Goal: Task Accomplishment & Management: Manage account settings

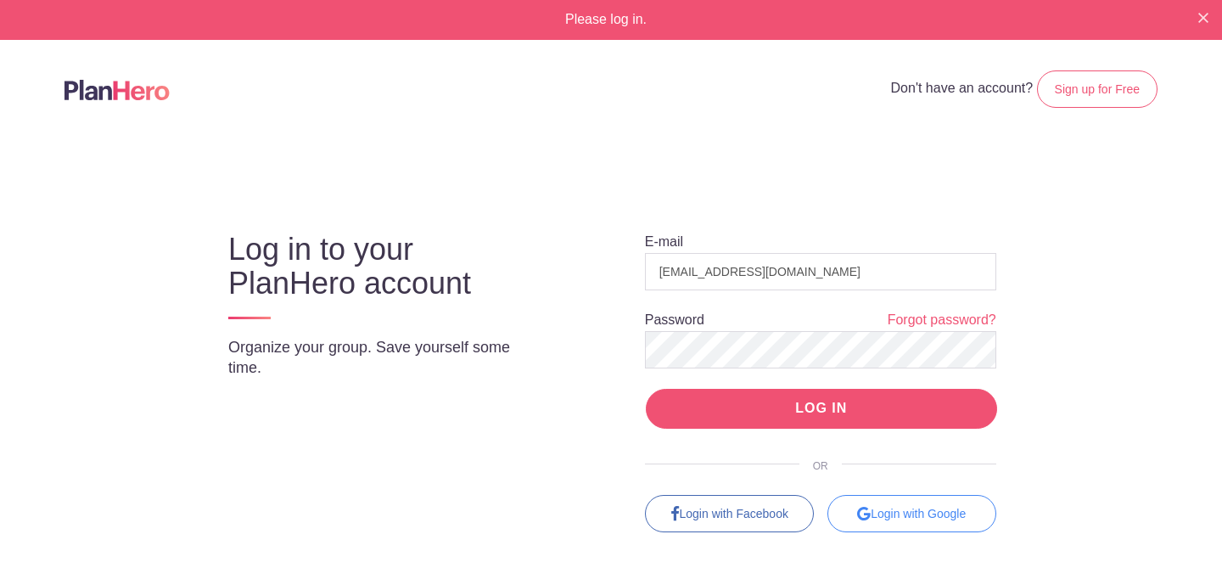
click at [782, 411] on input "LOG IN" at bounding box center [821, 409] width 351 height 40
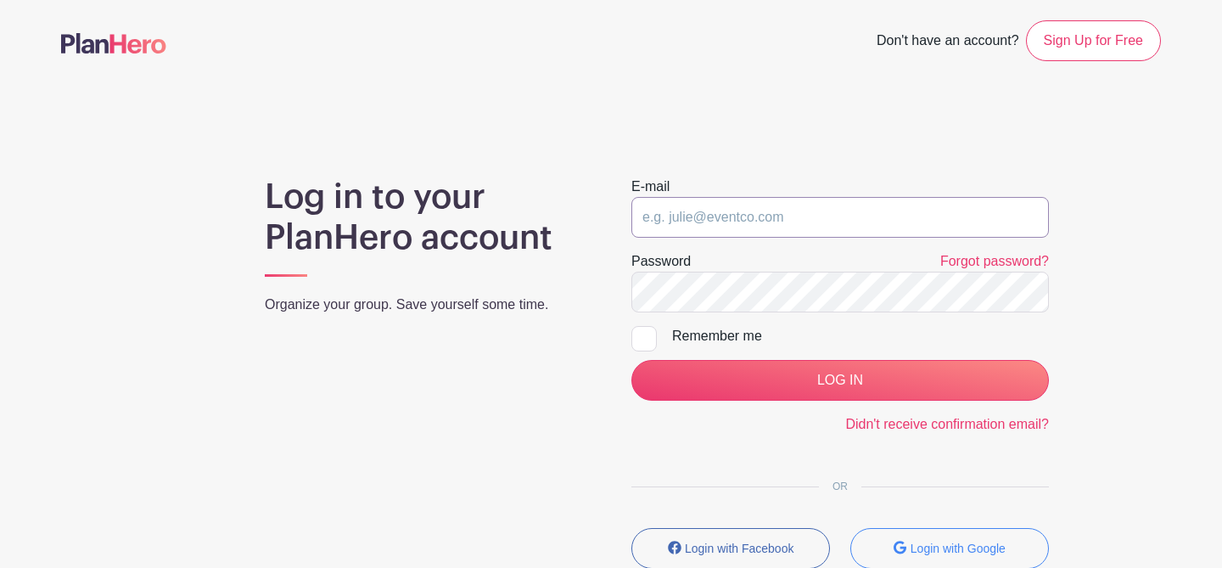
type input "contact@collectivechurch.com"
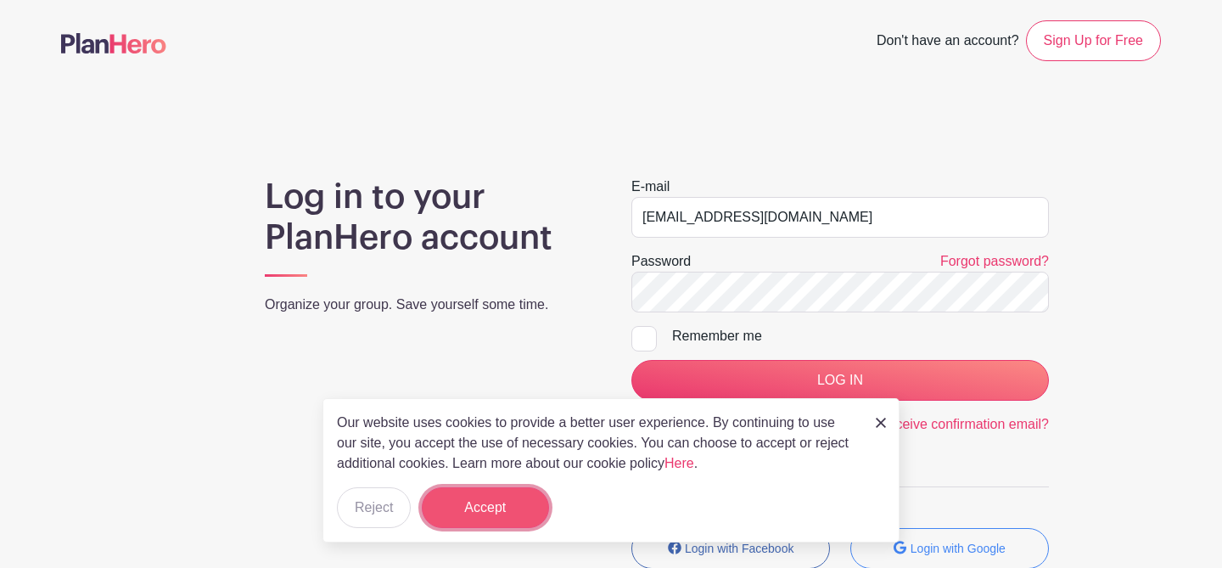
click at [480, 513] on button "Accept" at bounding box center [485, 507] width 127 height 41
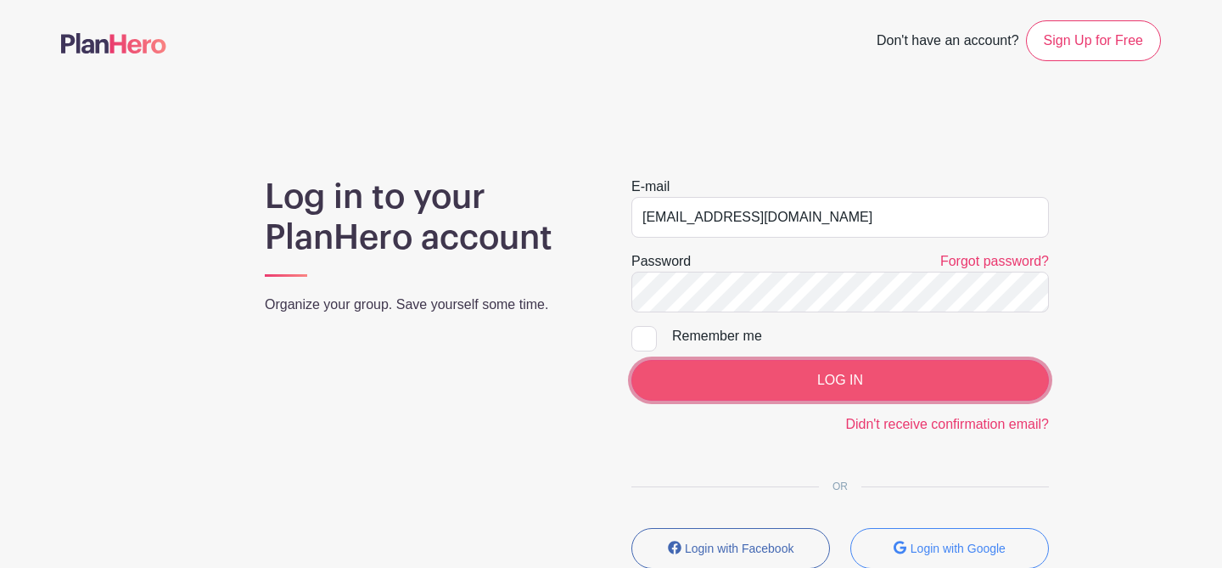
click at [795, 388] on input "LOG IN" at bounding box center [840, 380] width 418 height 41
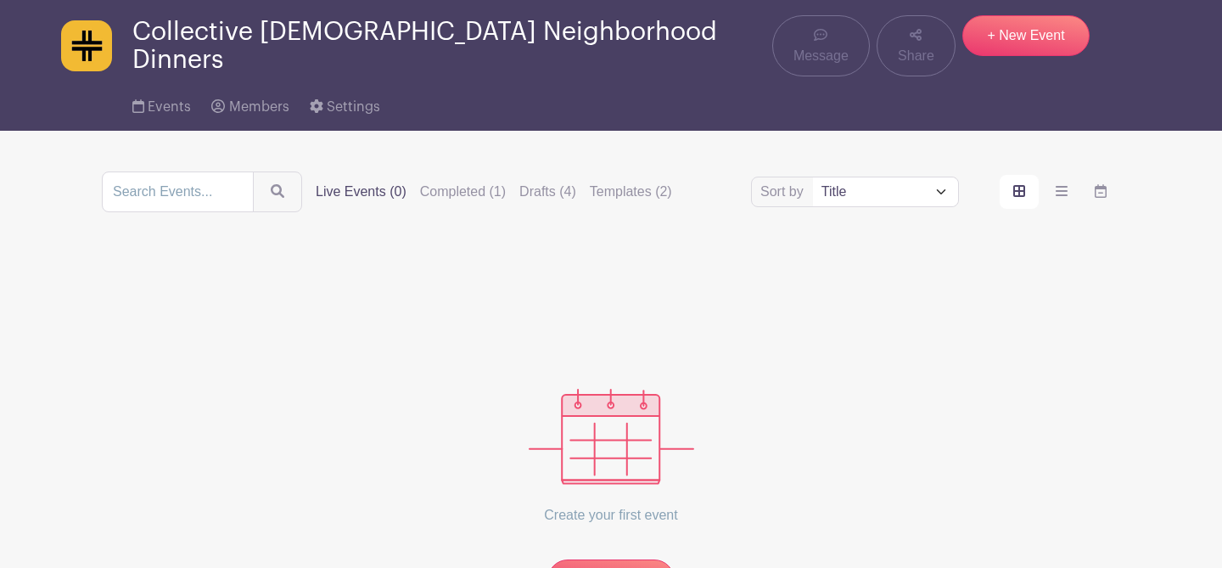
scroll to position [53, 0]
click at [453, 181] on label "Completed (1)" at bounding box center [463, 191] width 86 height 20
click at [0, 0] on input "Completed (1)" at bounding box center [0, 0] width 0 height 0
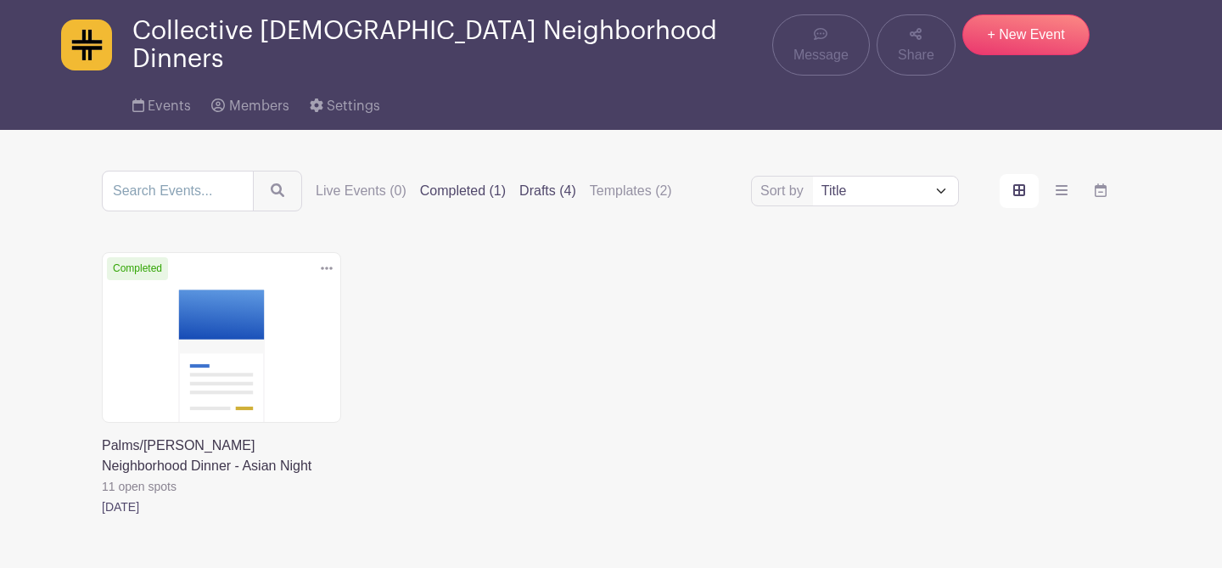
click at [520, 183] on label "Drafts (4)" at bounding box center [547, 191] width 57 height 20
click at [0, 0] on input "Drafts (4)" at bounding box center [0, 0] width 0 height 0
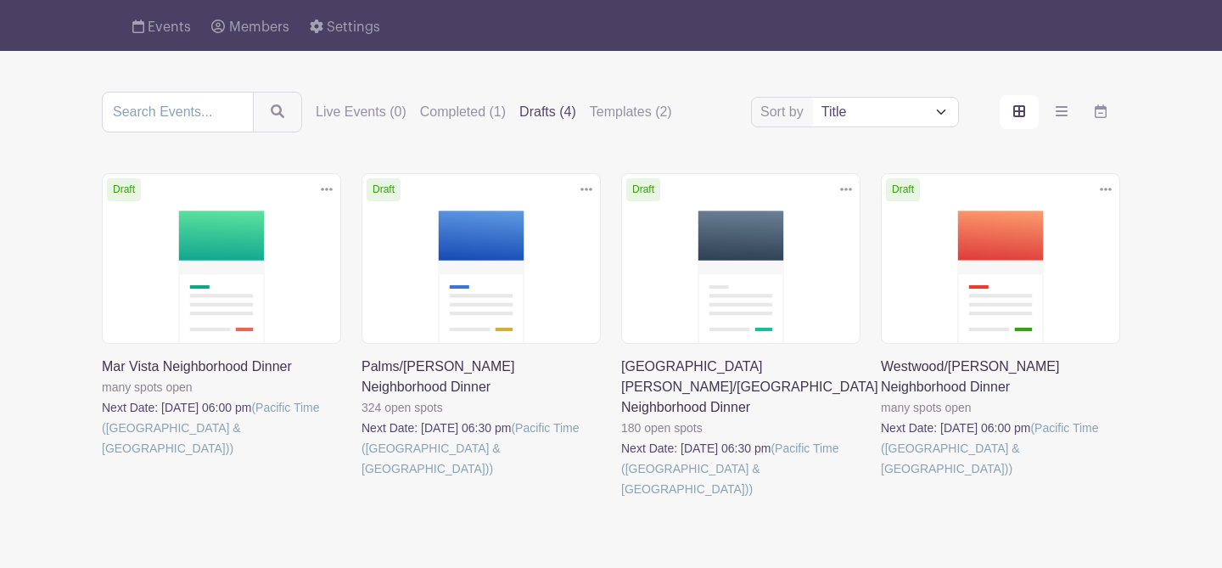
scroll to position [135, 0]
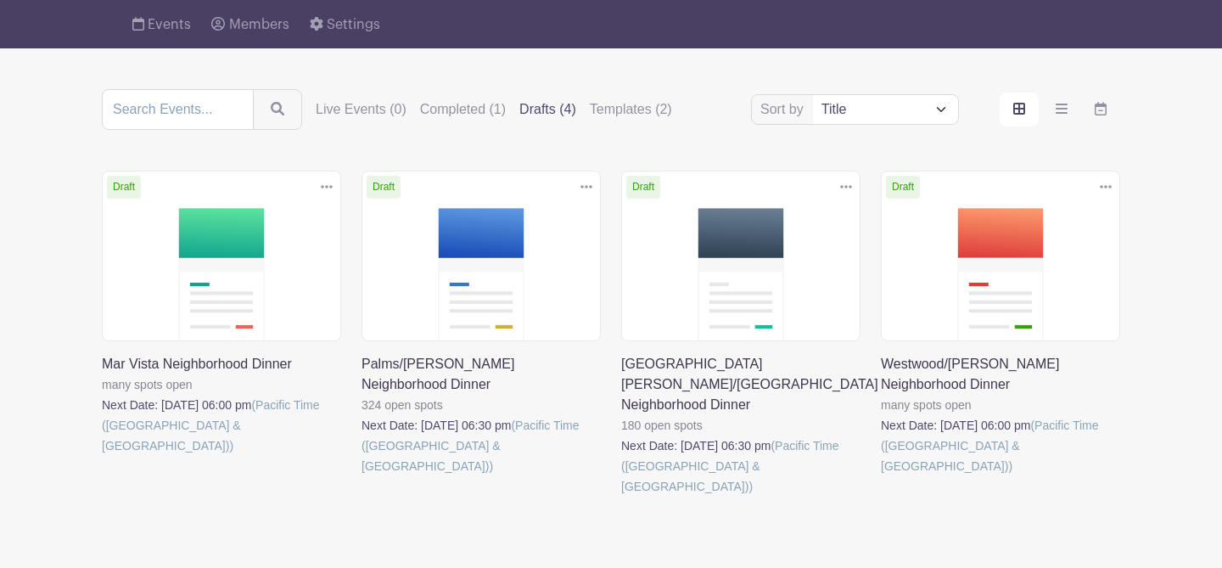
click at [362, 476] on link at bounding box center [362, 476] width 0 height 0
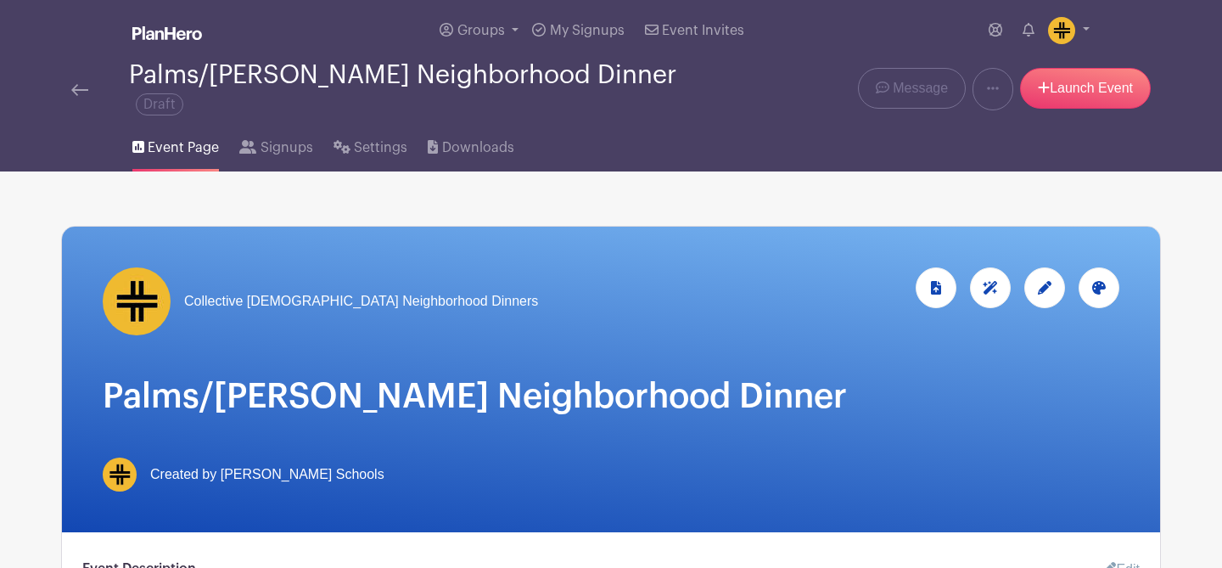
click at [85, 84] on img at bounding box center [79, 90] width 17 height 12
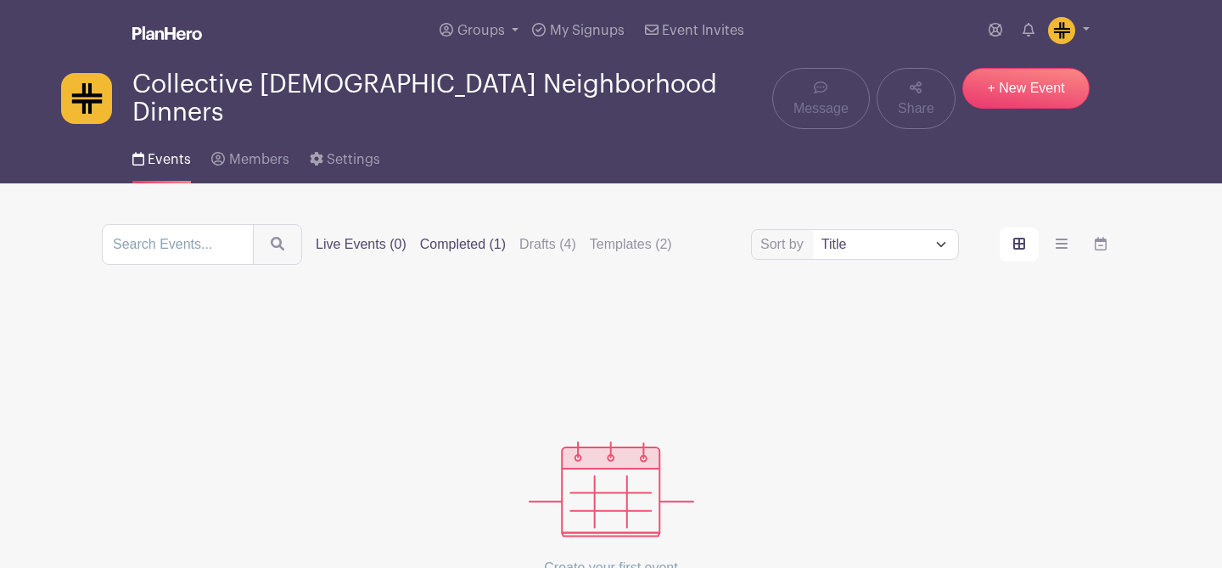
click at [457, 244] on label "Completed (1)" at bounding box center [463, 244] width 86 height 20
click at [0, 0] on input "Completed (1)" at bounding box center [0, 0] width 0 height 0
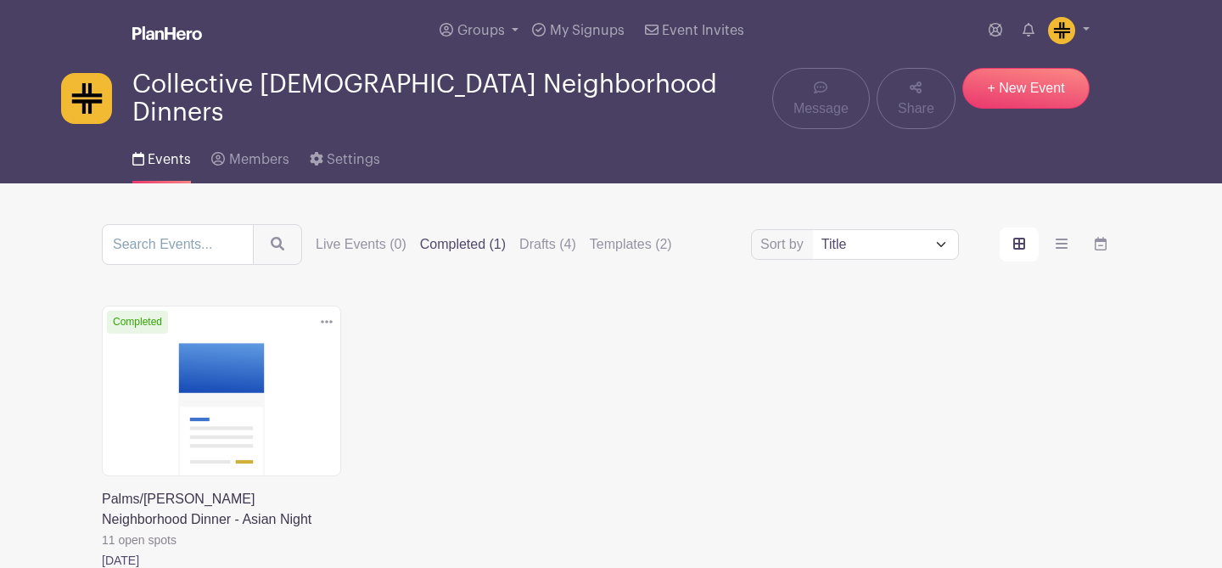
click at [102, 567] on link at bounding box center [102, 570] width 0 height 0
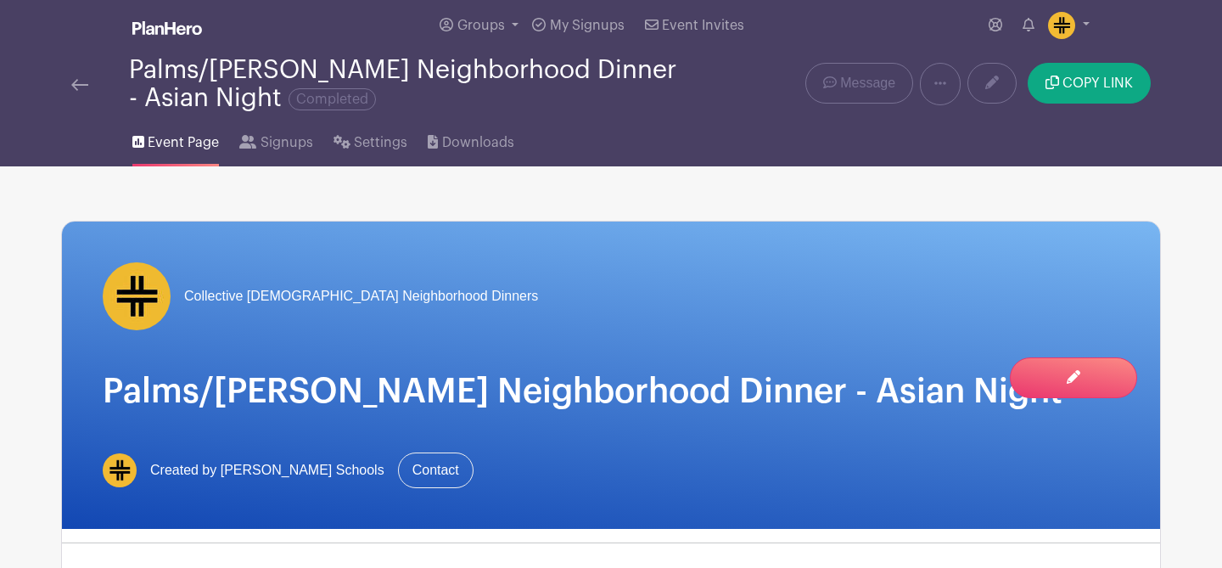
scroll to position [17, 0]
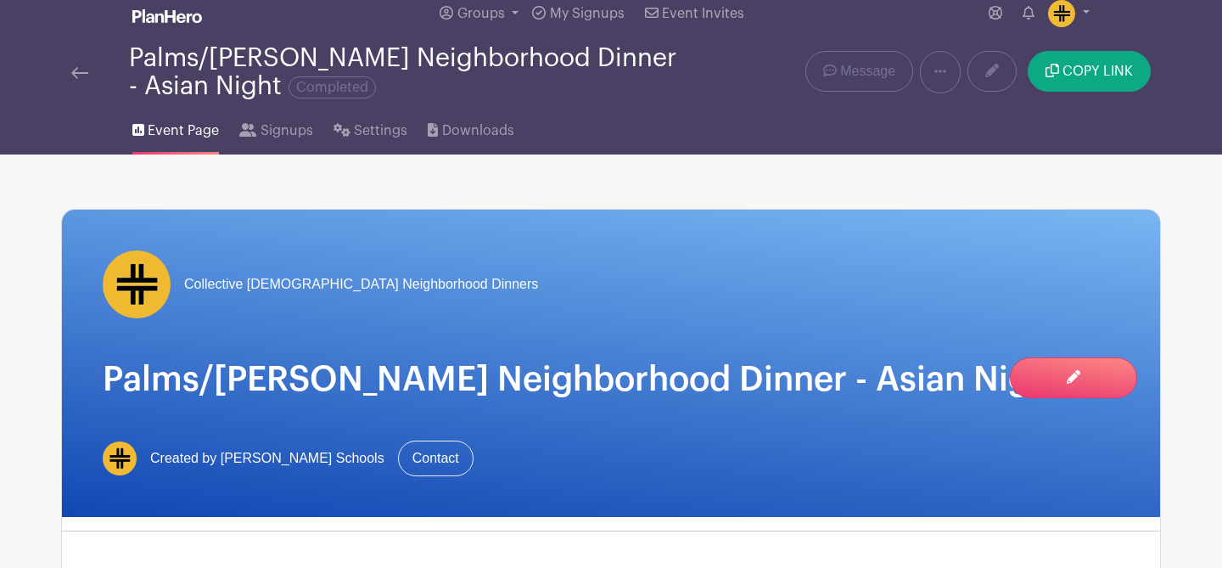
click at [77, 76] on img at bounding box center [79, 73] width 17 height 12
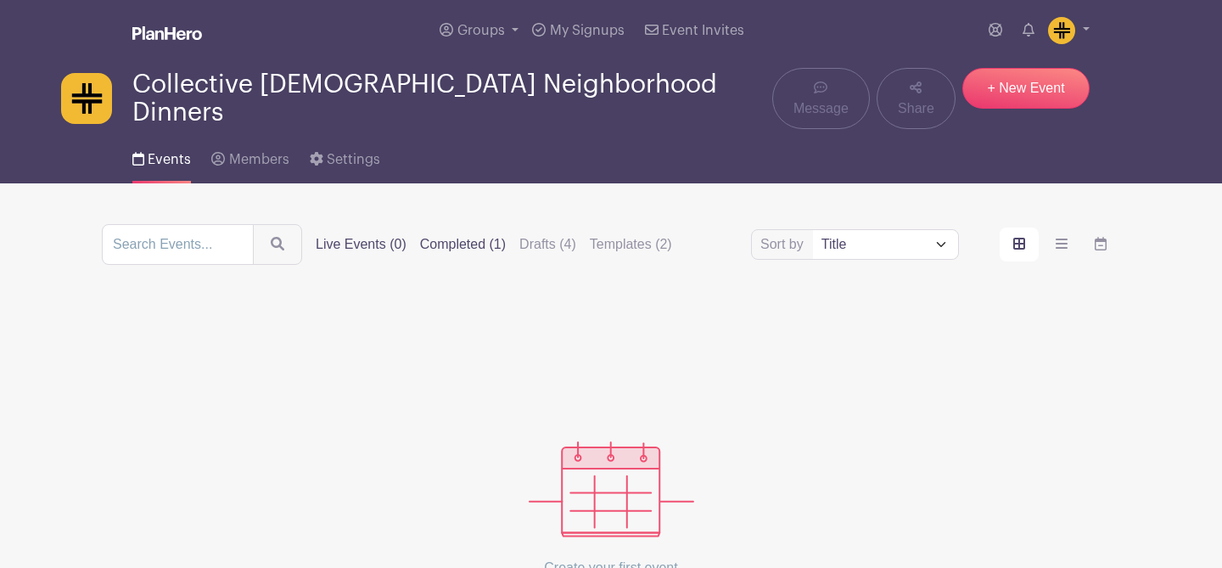
click at [460, 236] on label "Completed (1)" at bounding box center [463, 244] width 86 height 20
click at [0, 0] on input "Completed (1)" at bounding box center [0, 0] width 0 height 0
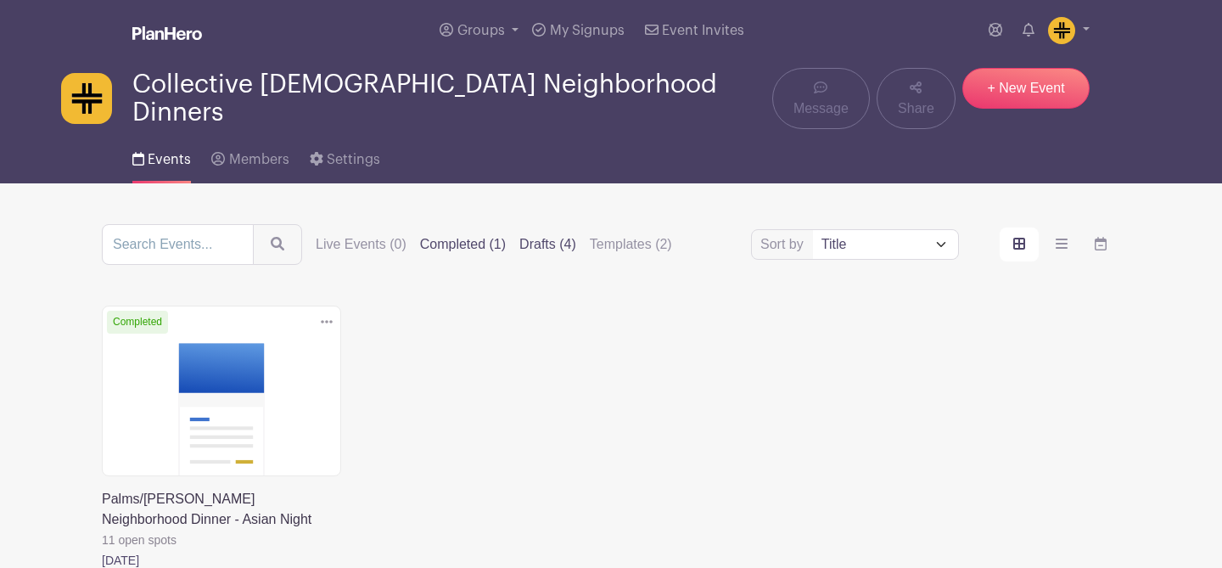
click at [534, 234] on label "Drafts (4)" at bounding box center [547, 244] width 57 height 20
click at [0, 0] on input "Drafts (4)" at bounding box center [0, 0] width 0 height 0
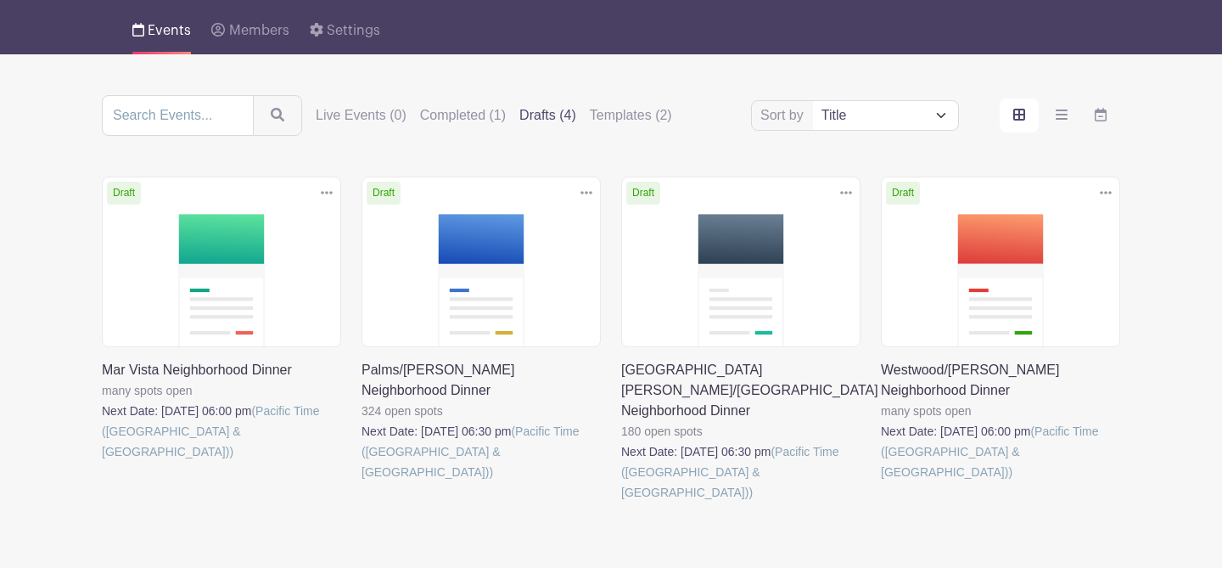
scroll to position [128, 0]
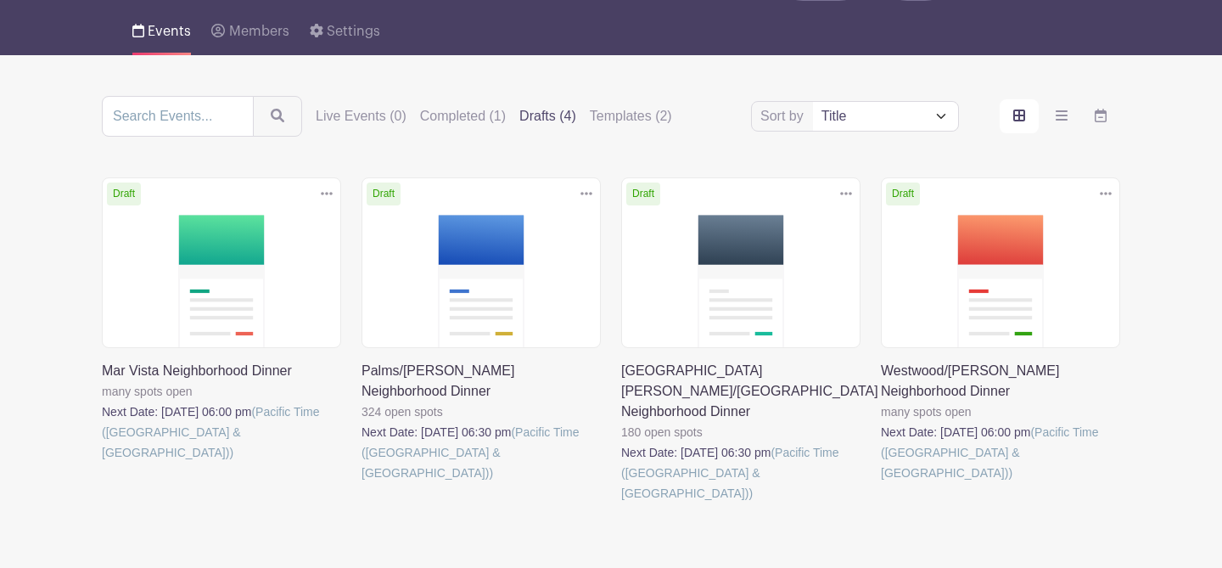
click at [362, 483] on link at bounding box center [362, 483] width 0 height 0
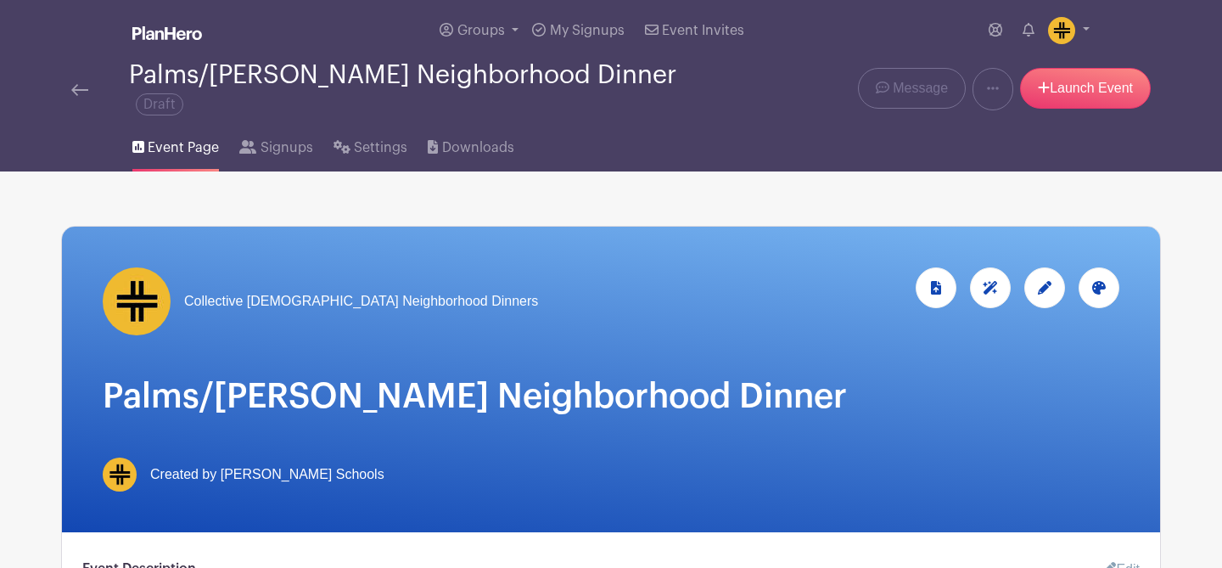
click at [81, 84] on img at bounding box center [79, 90] width 17 height 12
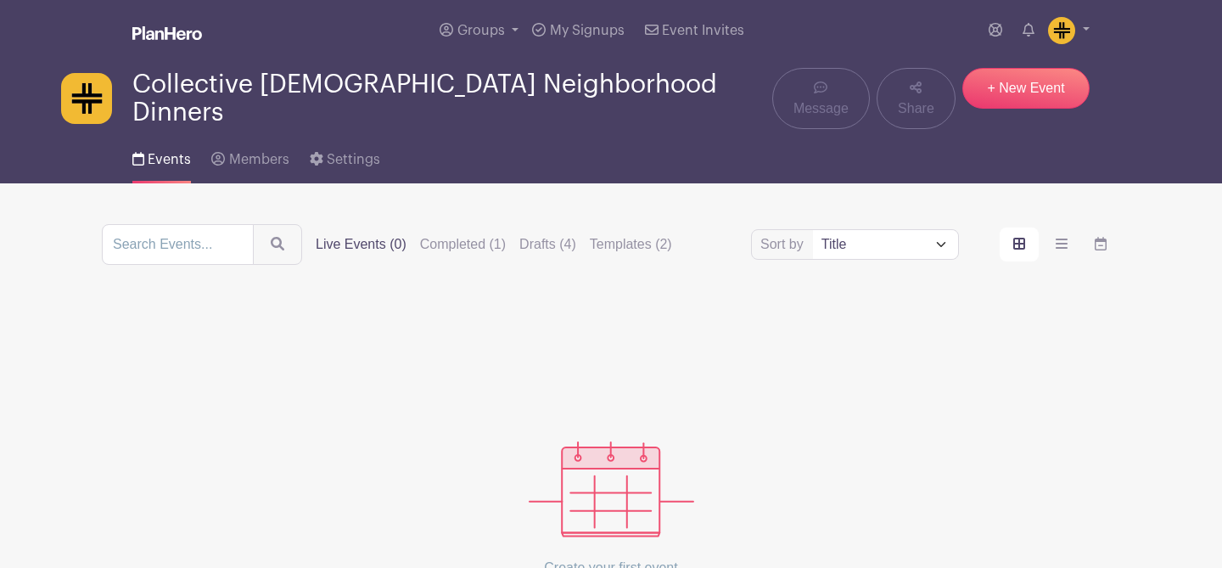
click at [447, 212] on main "Groups All Groups Collective Church Neighborhood Dinners Add New Group My Signu…" at bounding box center [611, 379] width 1222 height 759
click at [447, 234] on label "Completed (1)" at bounding box center [463, 244] width 86 height 20
click at [0, 0] on input "Completed (1)" at bounding box center [0, 0] width 0 height 0
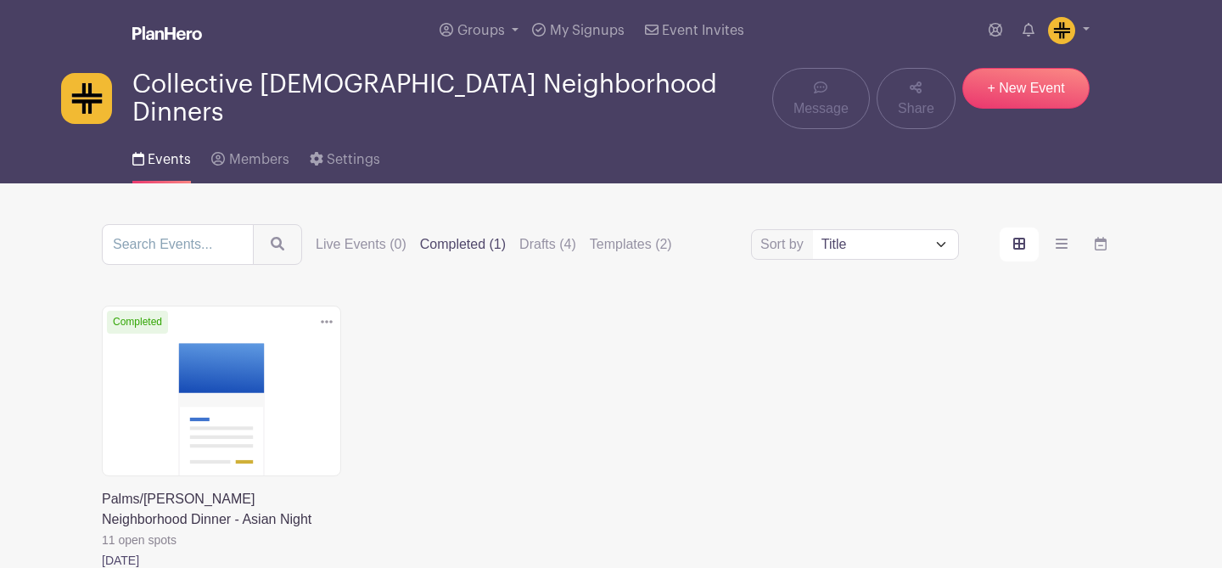
click at [322, 320] on icon at bounding box center [327, 321] width 12 height 3
click at [305, 350] on link "Duplicate" at bounding box center [272, 359] width 134 height 27
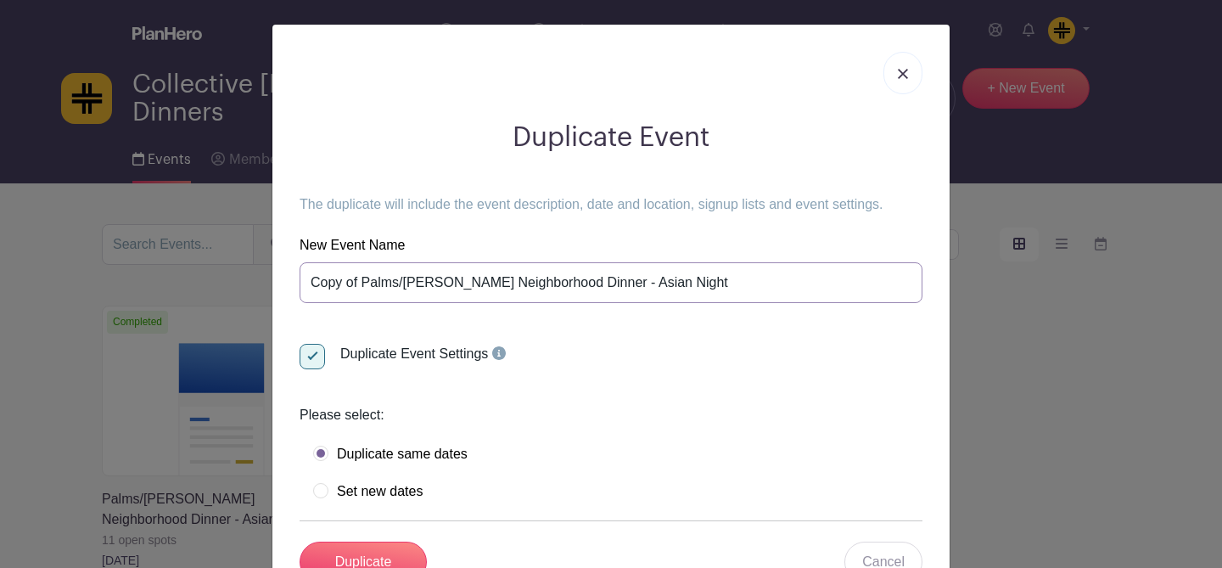
click at [364, 282] on input "Copy of Palms/Culver Neighborhood Dinner - Asian Night" at bounding box center [611, 282] width 623 height 41
click at [653, 286] on input "Palms/Culver Neighborhood Dinner - Asian Night" at bounding box center [611, 282] width 623 height 41
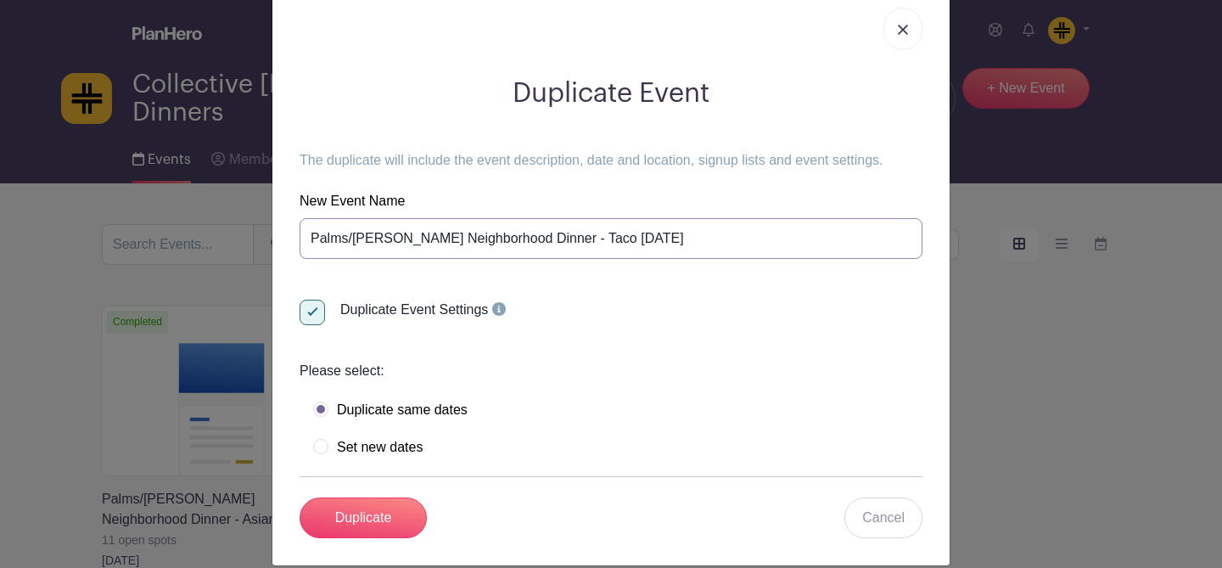
scroll to position [66, 0]
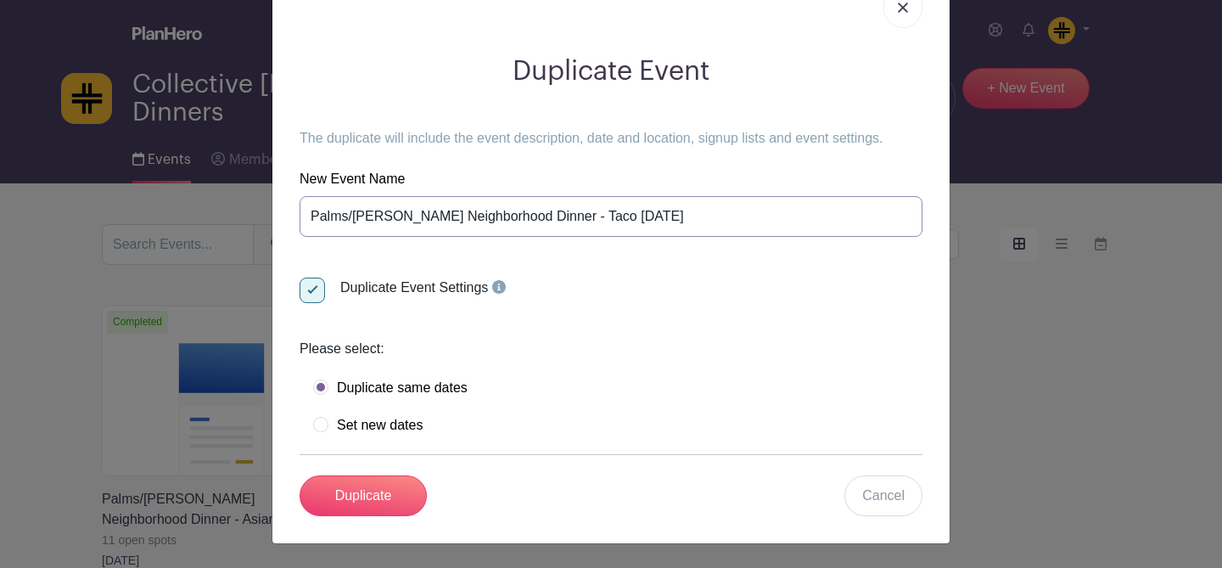
type input "Palms/[PERSON_NAME] Neighborhood Dinner - Taco [DATE]"
click at [374, 427] on label "Set new dates" at bounding box center [367, 425] width 109 height 17
radio input "true"
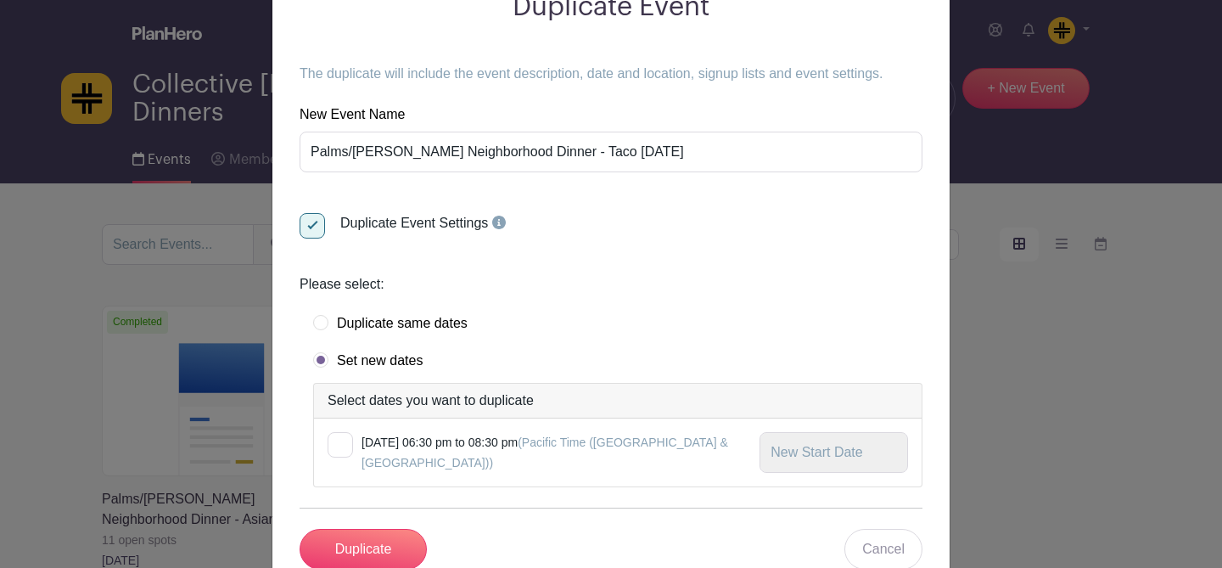
scroll to position [184, 0]
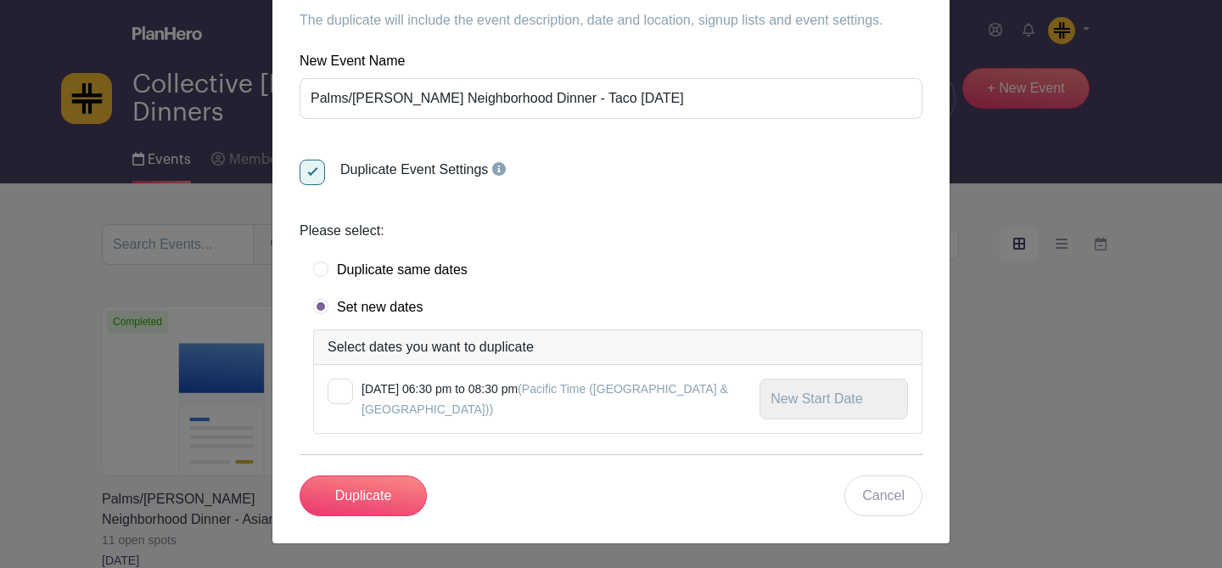
click at [344, 390] on div at bounding box center [340, 390] width 25 height 25
click at [339, 390] on input "checkbox" at bounding box center [333, 383] width 11 height 11
checkbox input "true"
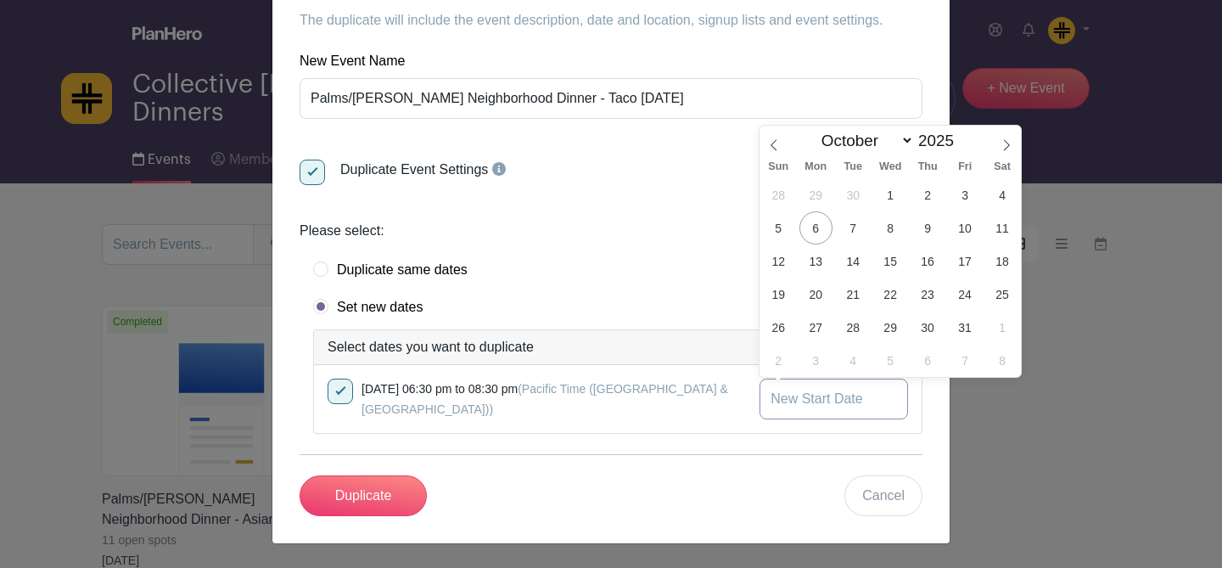
click at [823, 402] on input "text" at bounding box center [834, 398] width 149 height 41
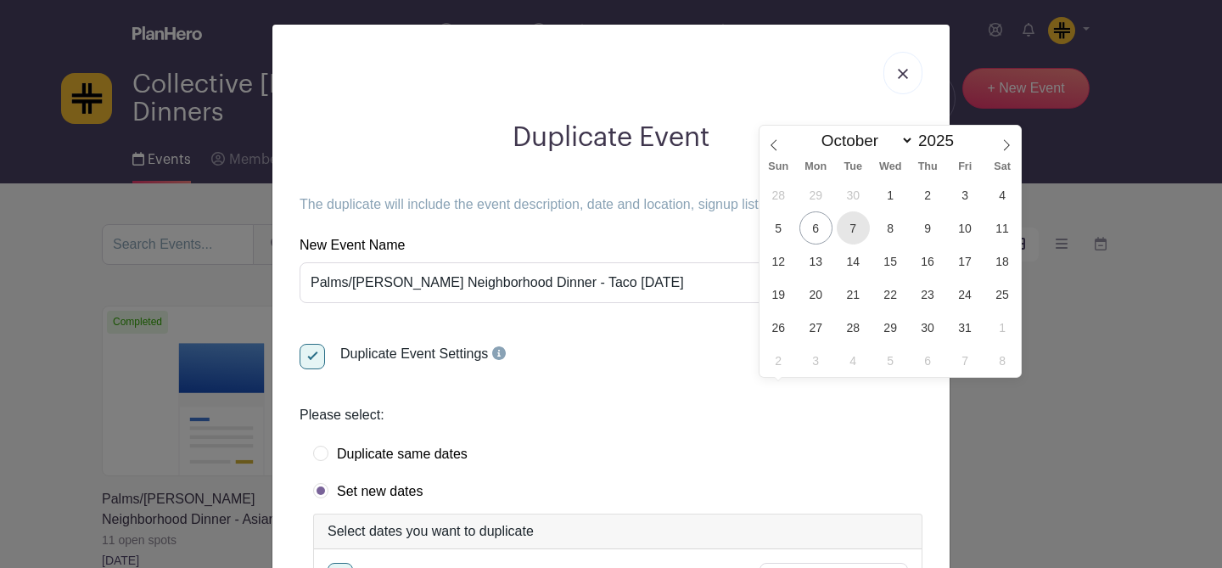
click at [856, 229] on span "7" at bounding box center [853, 227] width 33 height 33
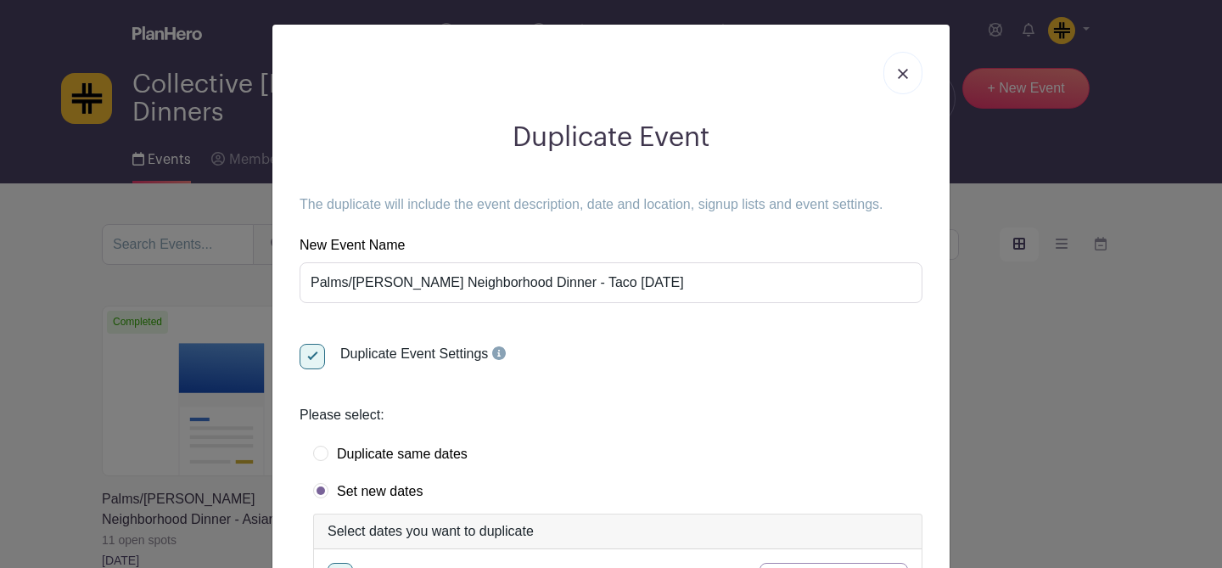
type input "Oct 7 2025"
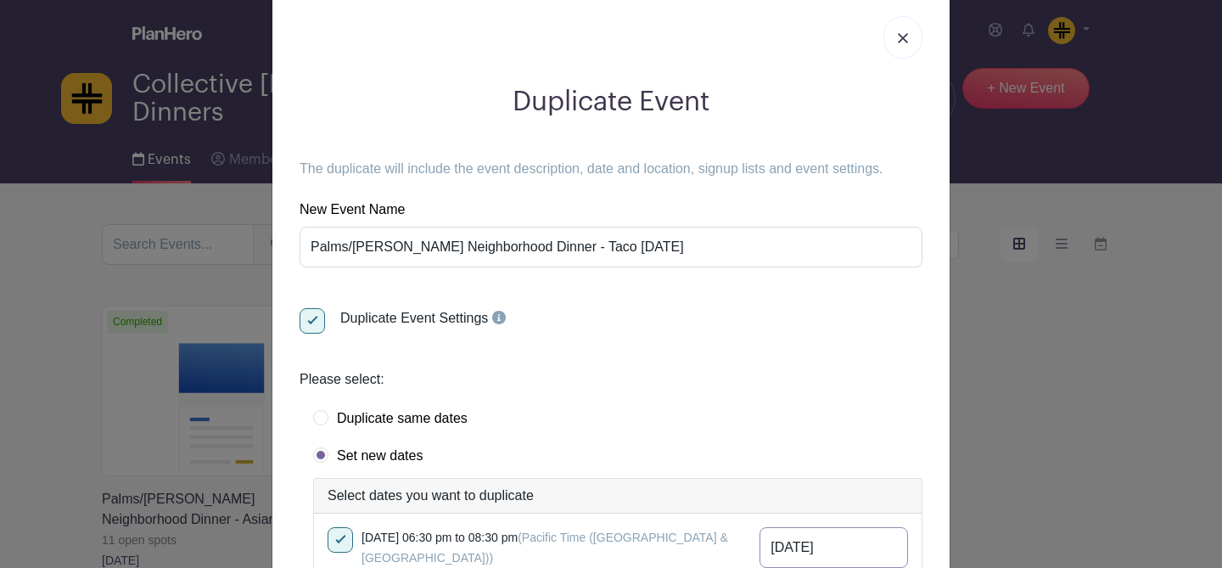
scroll to position [184, 0]
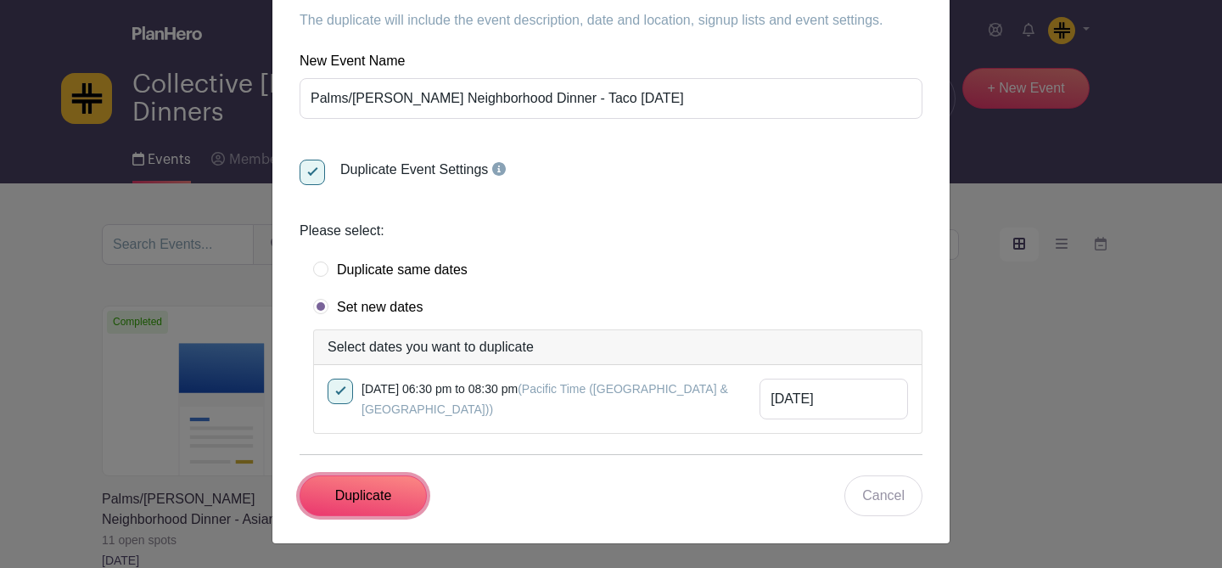
click at [378, 507] on input "Duplicate" at bounding box center [363, 495] width 127 height 41
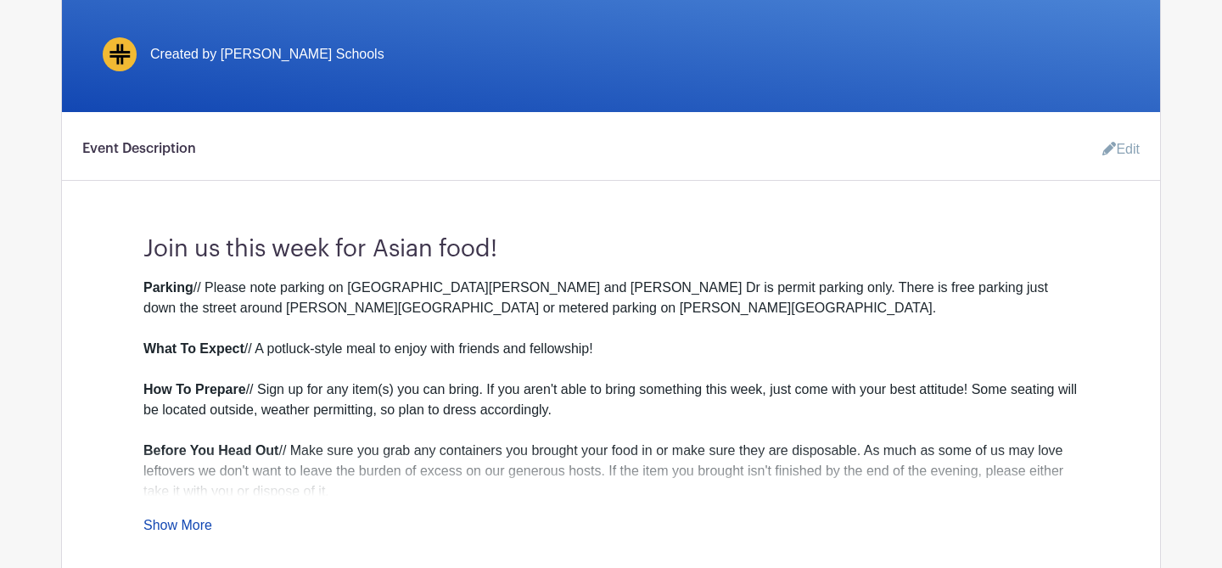
scroll to position [462, 0]
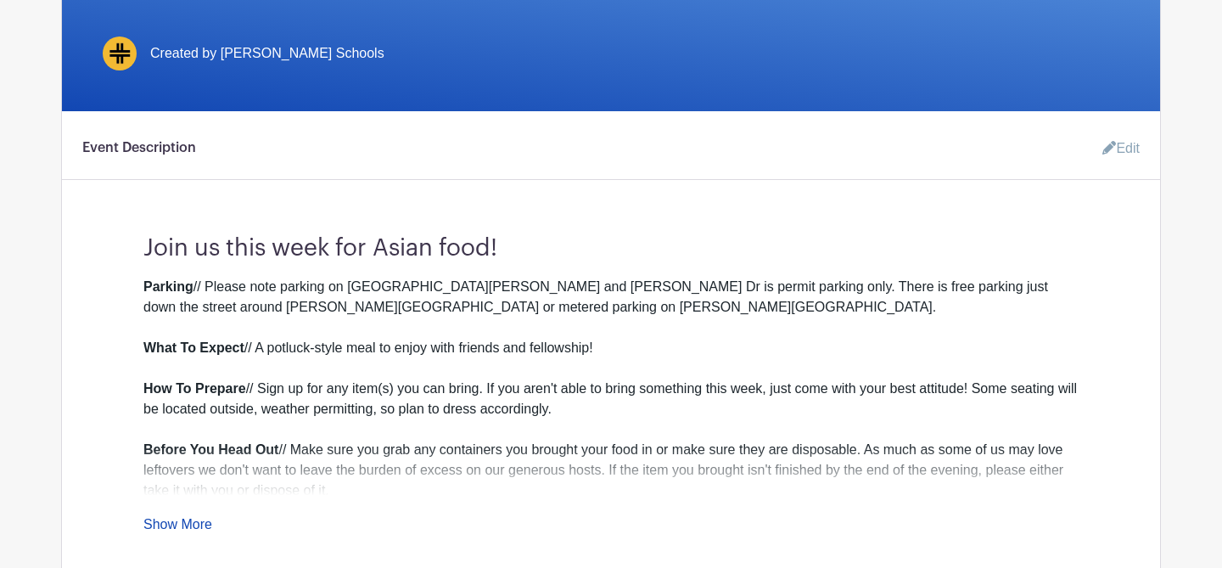
click at [1124, 146] on link "Edit" at bounding box center [1114, 149] width 51 height 34
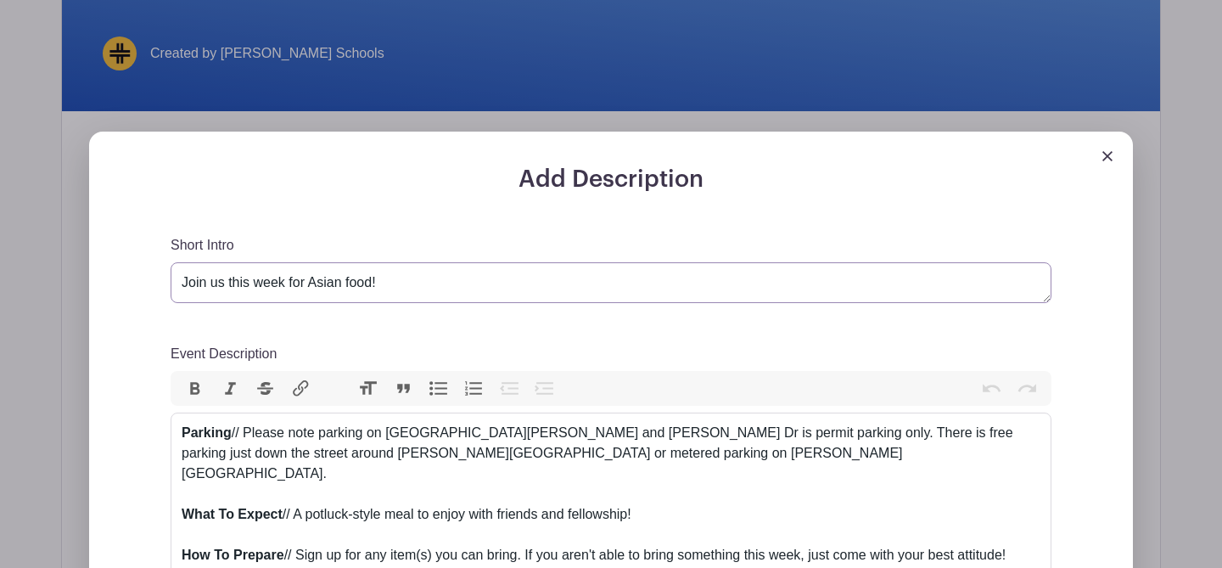
click at [378, 282] on textarea "Join us this week for Asian food!" at bounding box center [611, 282] width 881 height 41
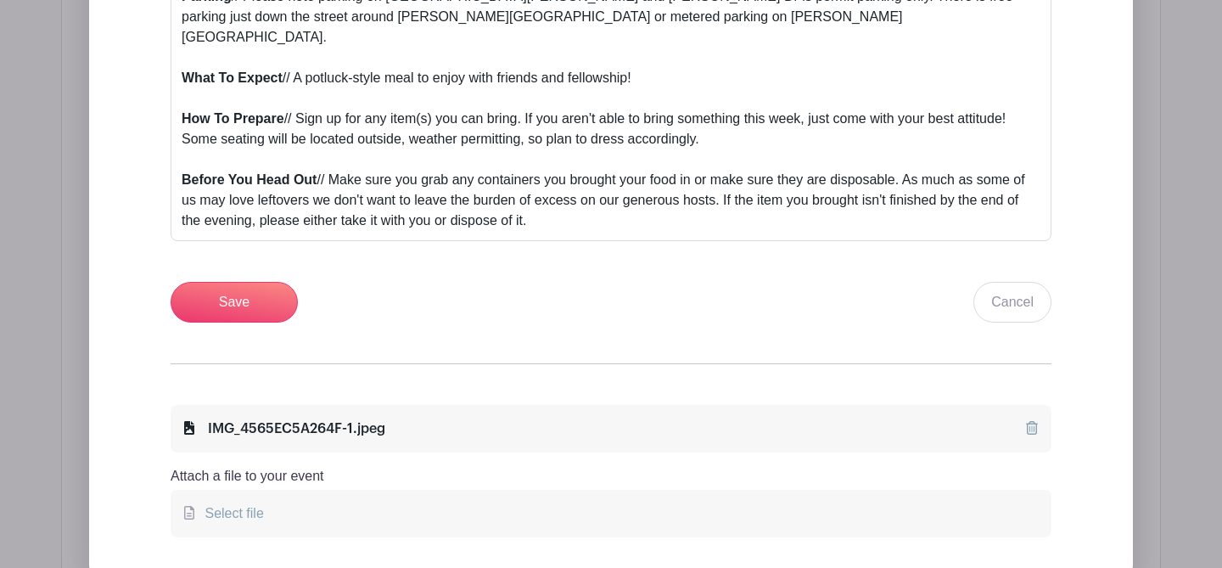
scroll to position [936, 0]
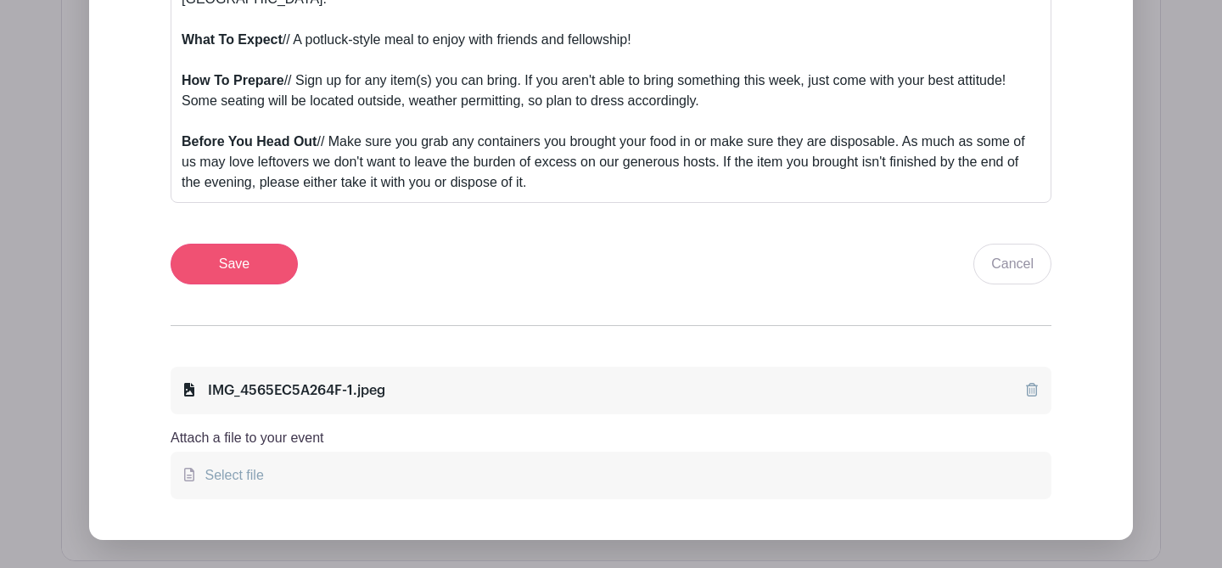
type textarea "Join us this week for Taco [DATE]!"
click at [256, 257] on input "Save" at bounding box center [234, 264] width 127 height 41
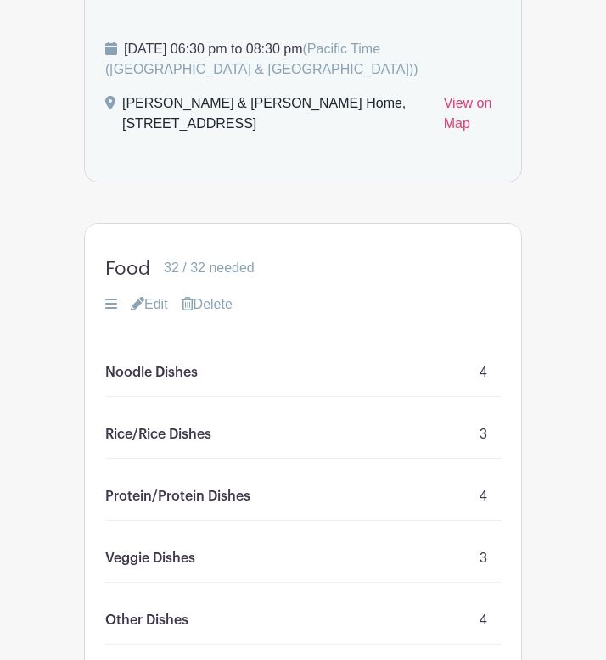
scroll to position [1417, 0]
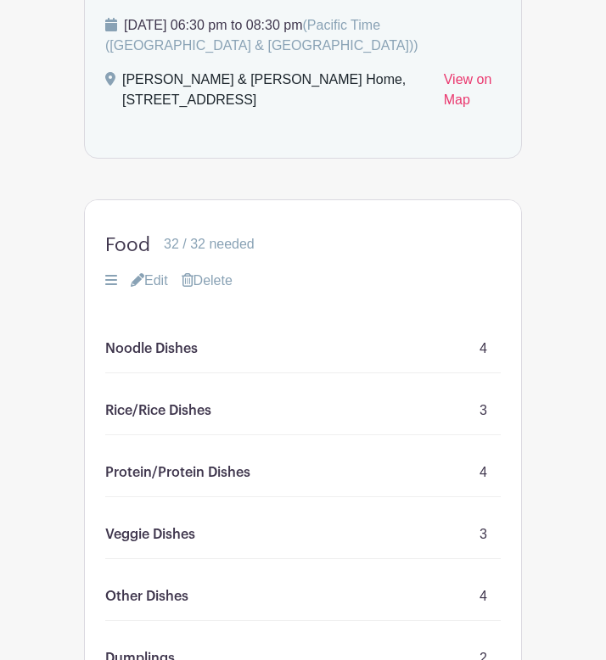
click at [153, 271] on link "Edit" at bounding box center [149, 281] width 37 height 20
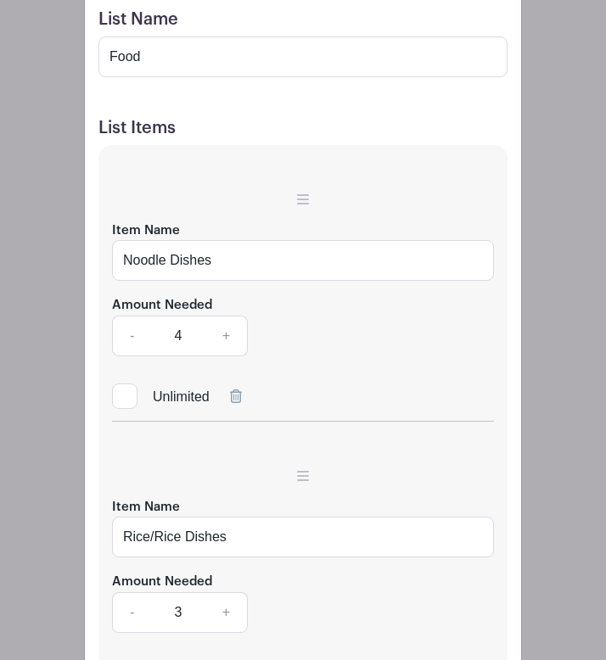
scroll to position [1808, 0]
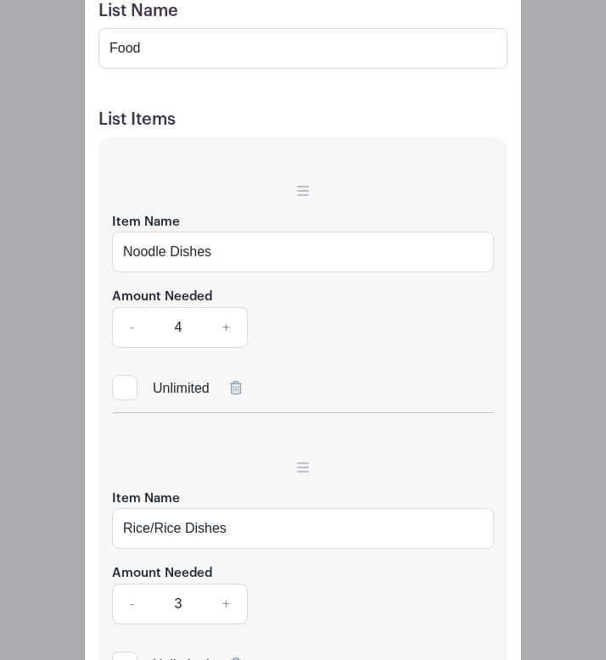
click at [236, 381] on icon at bounding box center [236, 388] width 12 height 14
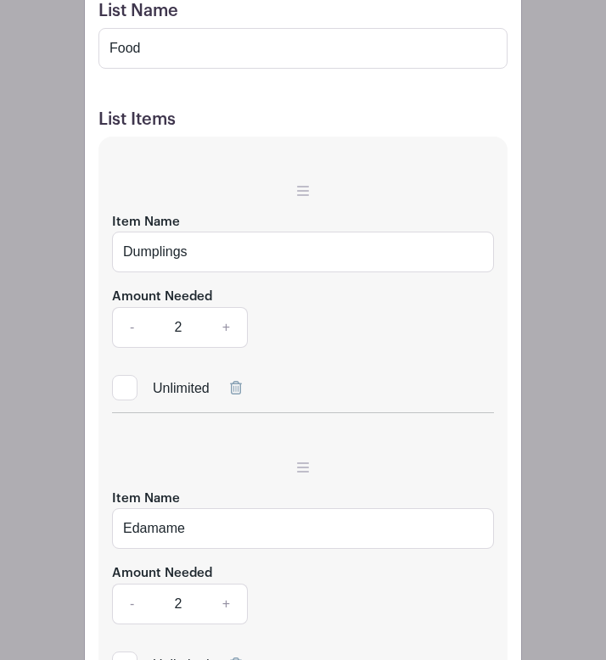
click at [236, 381] on icon at bounding box center [236, 388] width 12 height 14
click at [236, 567] on icon at bounding box center [236, 665] width 12 height 14
click at [236, 381] on icon at bounding box center [236, 388] width 12 height 14
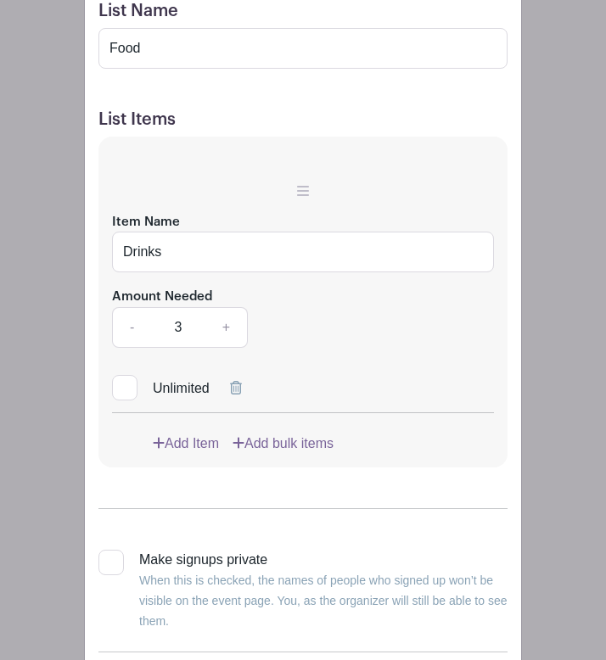
click at [236, 381] on icon at bounding box center [236, 388] width 12 height 14
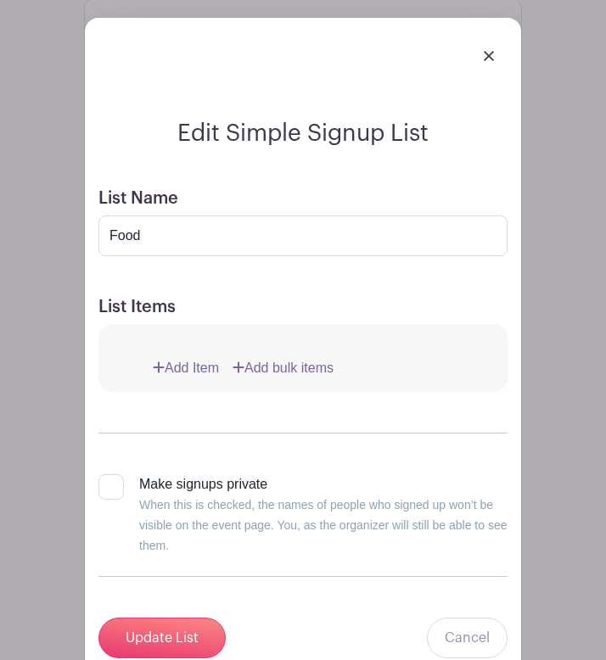
scroll to position [1617, 0]
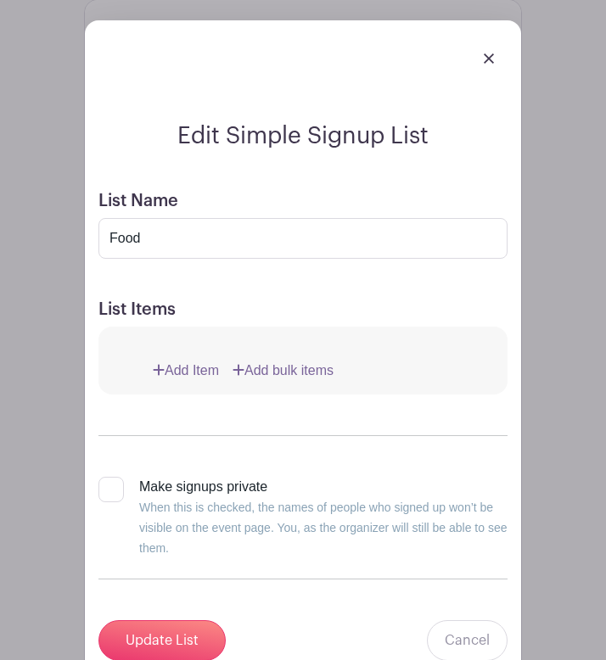
click at [188, 361] on link "Add Item" at bounding box center [186, 371] width 66 height 20
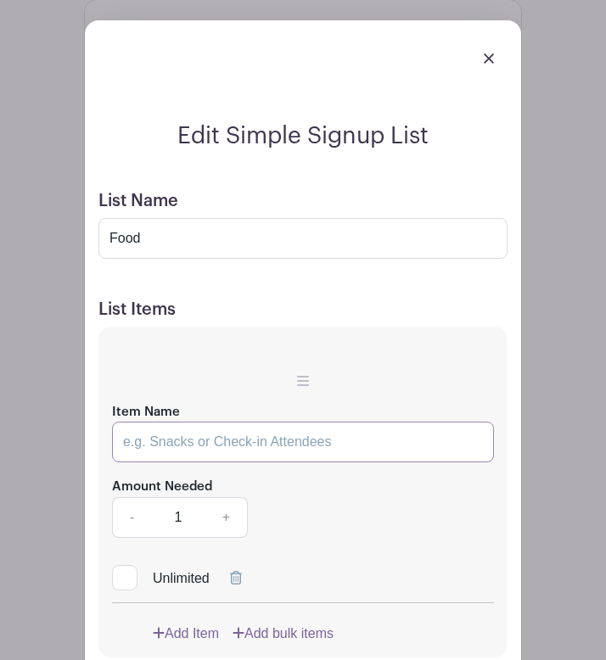
click at [198, 422] on input "Item Name" at bounding box center [303, 442] width 382 height 41
type input "Meat (1-2lb per signup)"
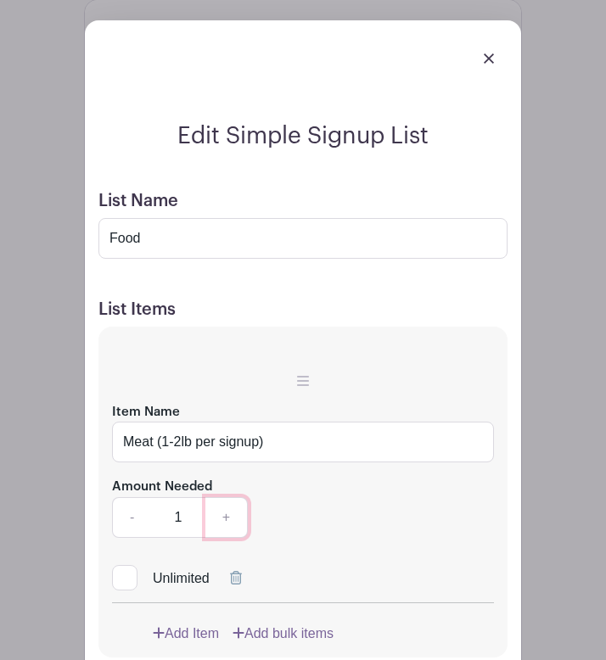
click at [229, 497] on link "+" at bounding box center [226, 517] width 42 height 41
type input "4"
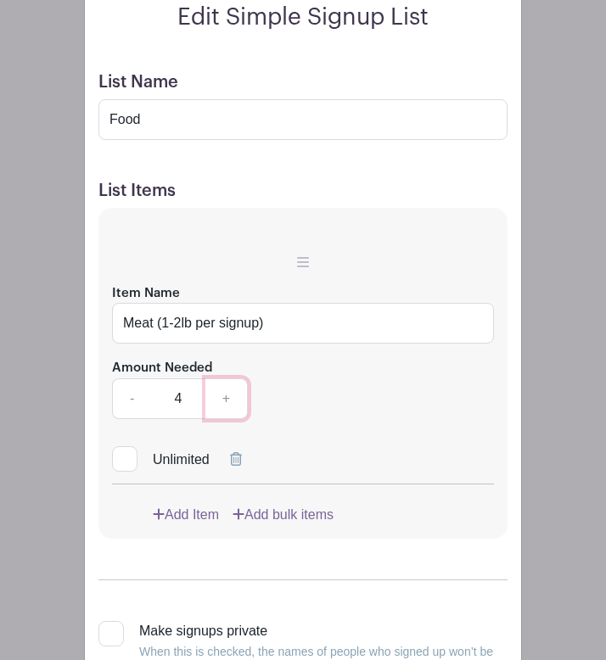
scroll to position [1610, 0]
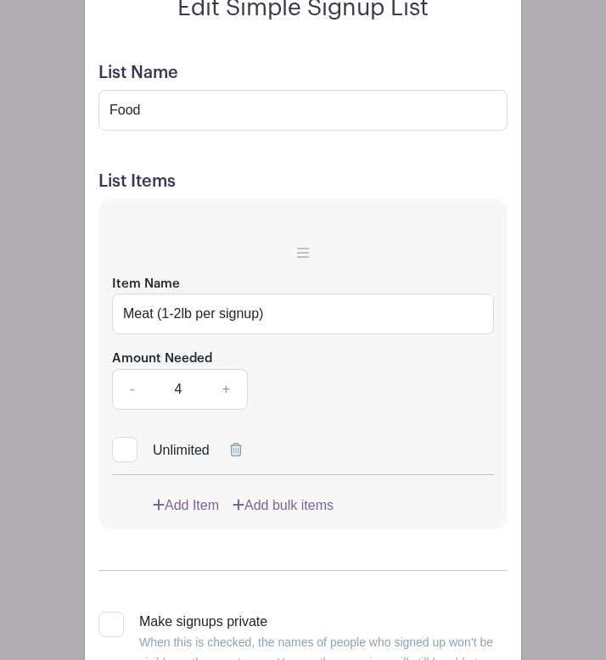
click at [184, 496] on link "Add Item" at bounding box center [186, 506] width 66 height 20
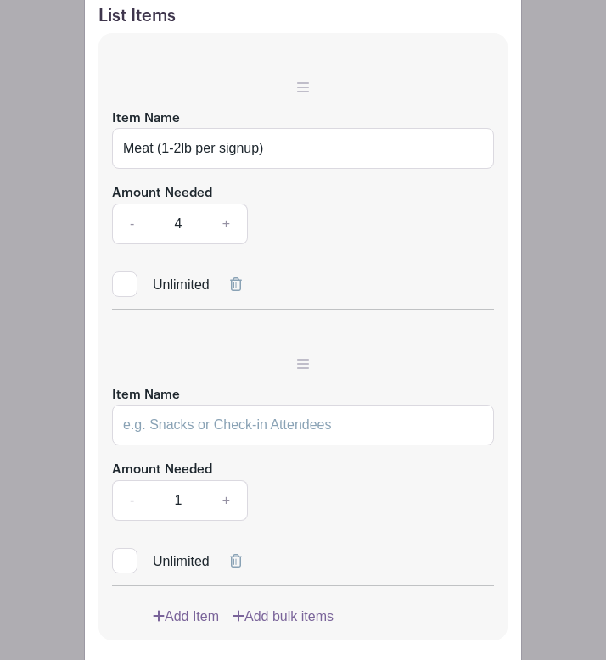
scroll to position [1786, 0]
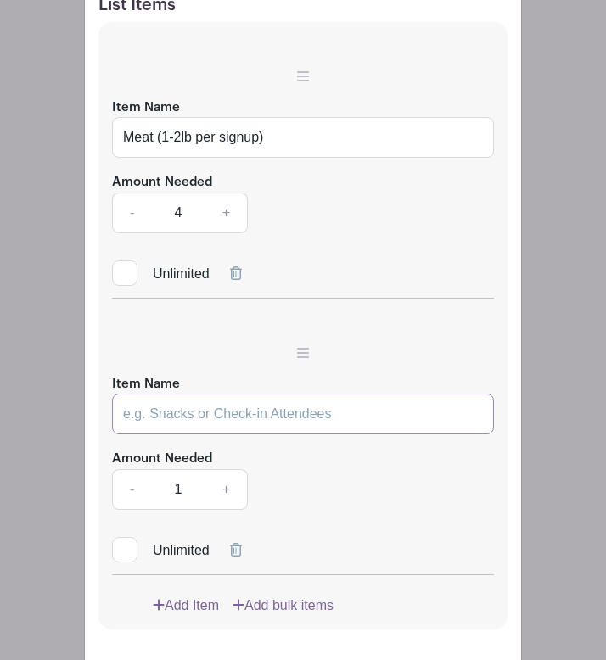
click at [197, 394] on input "Item Name" at bounding box center [303, 414] width 382 height 41
type input "Corn Tortillas"
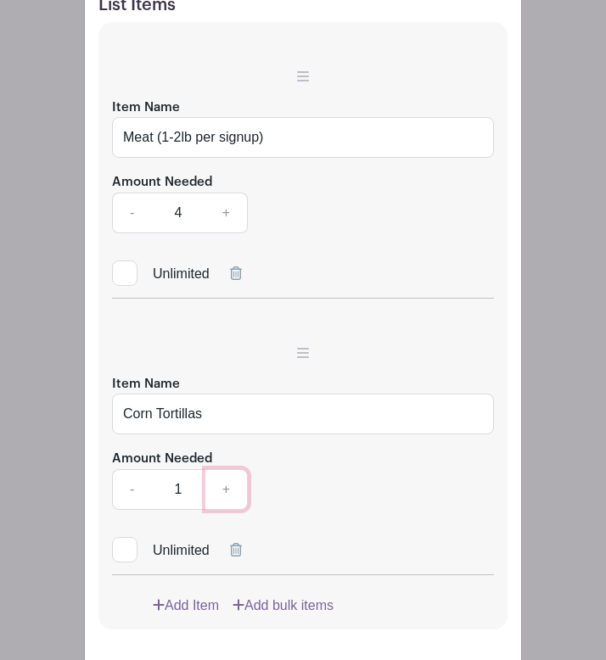
click at [223, 469] on link "+" at bounding box center [226, 489] width 42 height 41
type input "2"
click at [179, 567] on link "Add Item" at bounding box center [186, 606] width 66 height 20
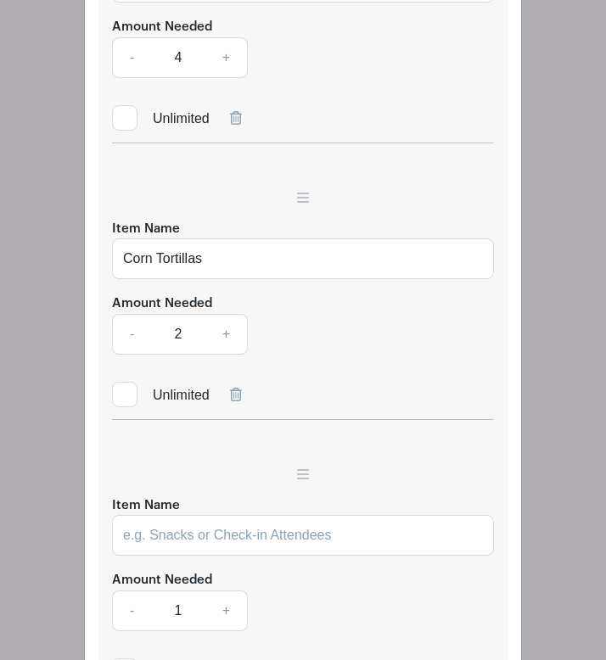
scroll to position [2009, 0]
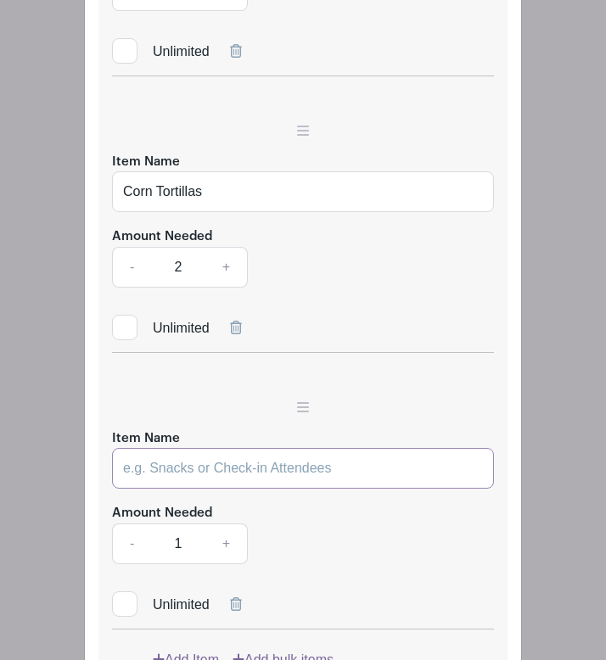
click at [214, 448] on input "Item Name" at bounding box center [303, 468] width 382 height 41
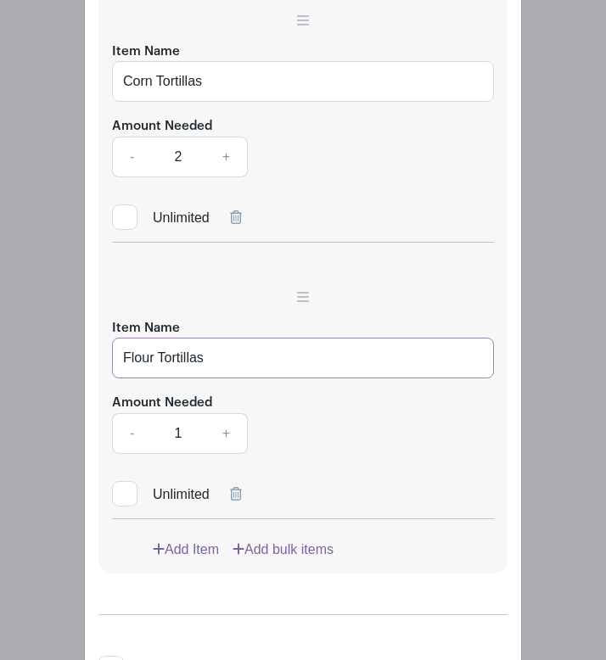
scroll to position [2122, 0]
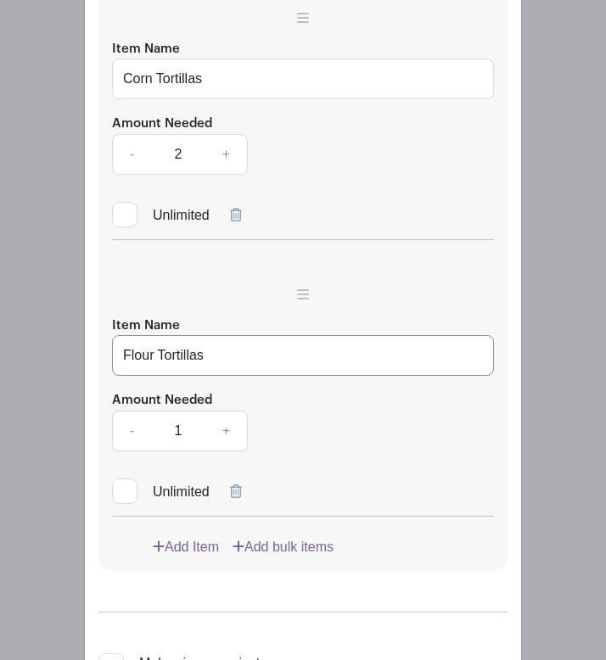
type input "Flour Tortillas"
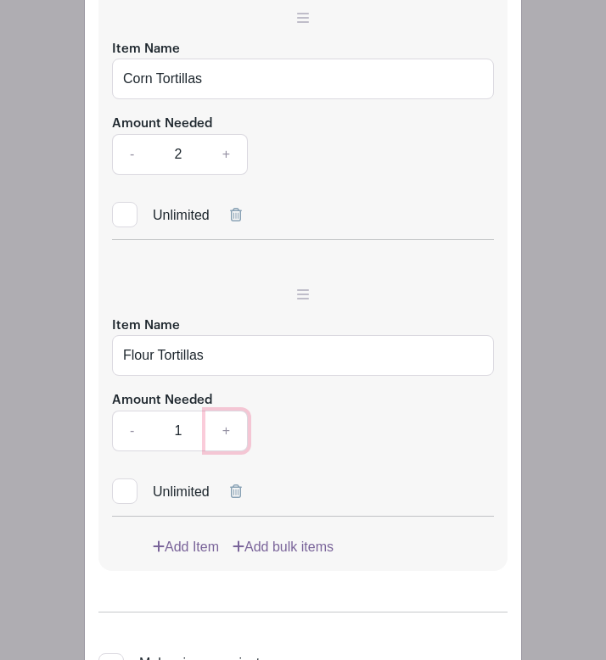
click at [225, 411] on link "+" at bounding box center [226, 431] width 42 height 41
type input "2"
click at [167, 537] on link "Add Item" at bounding box center [186, 547] width 66 height 20
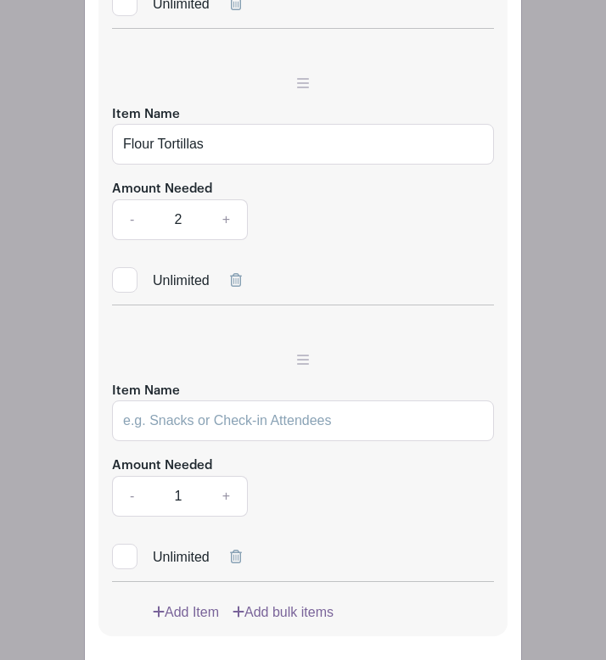
scroll to position [2340, 0]
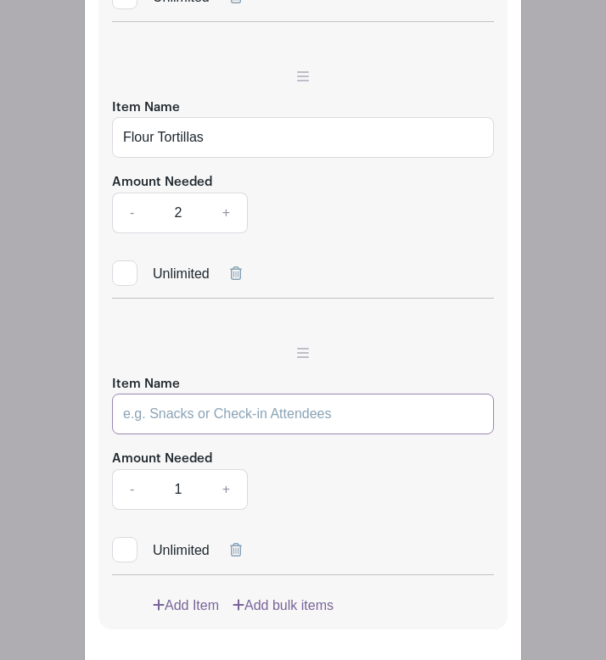
click at [208, 394] on input "Item Name" at bounding box center [303, 414] width 382 height 41
type input "Rice"
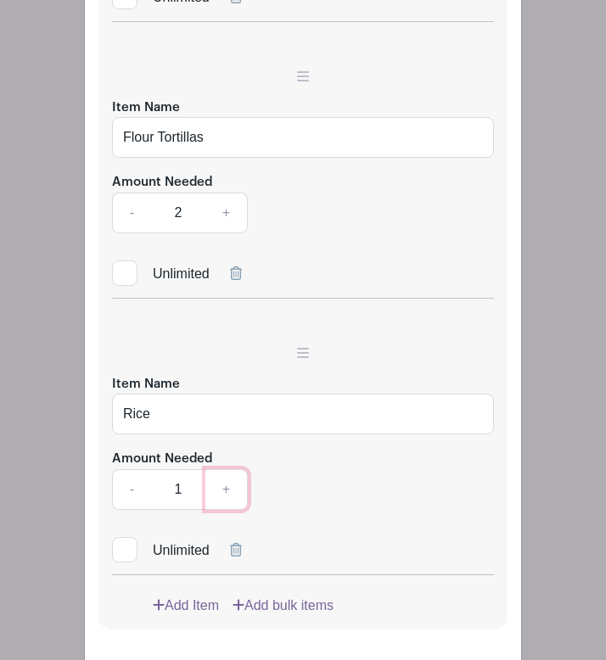
click at [228, 469] on link "+" at bounding box center [226, 489] width 42 height 41
type input "2"
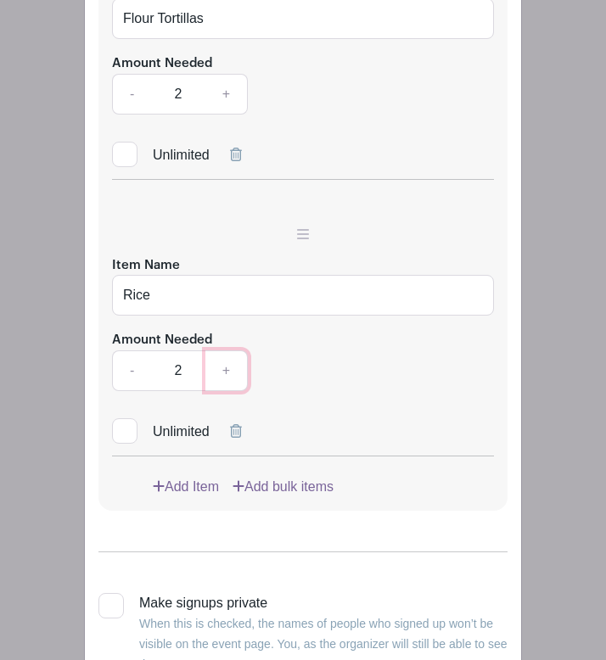
scroll to position [2460, 0]
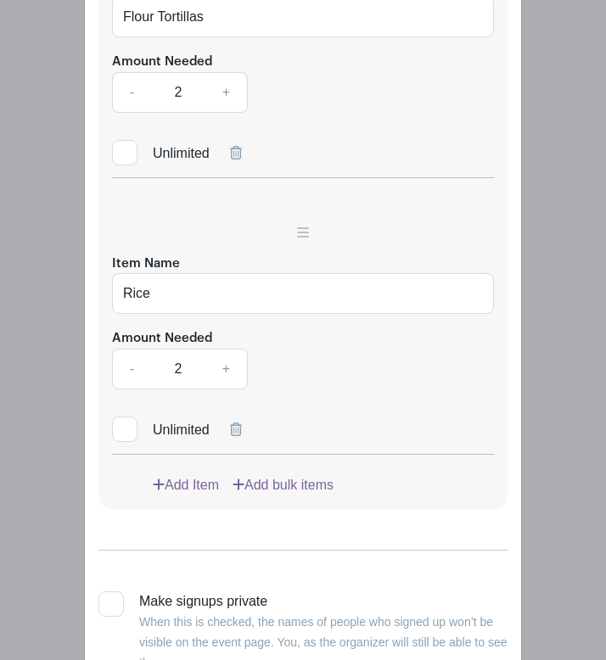
click at [193, 475] on link "Add Item" at bounding box center [186, 485] width 66 height 20
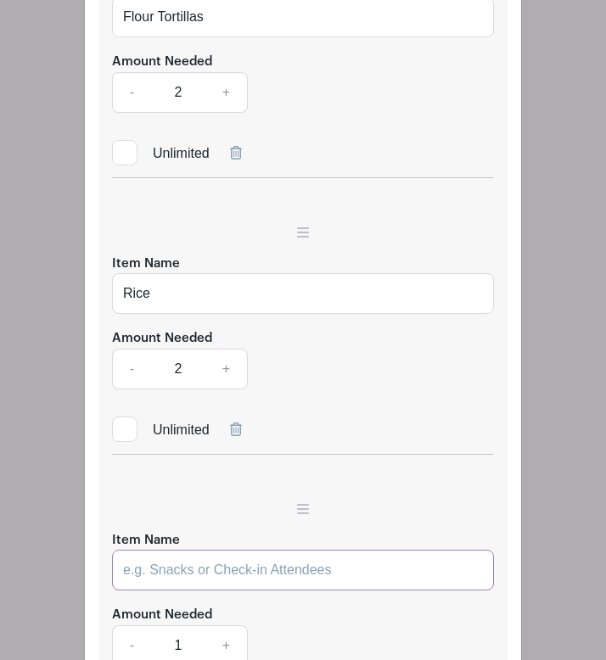
click at [158, 550] on input "Item Name" at bounding box center [303, 570] width 382 height 41
type input "Beans"
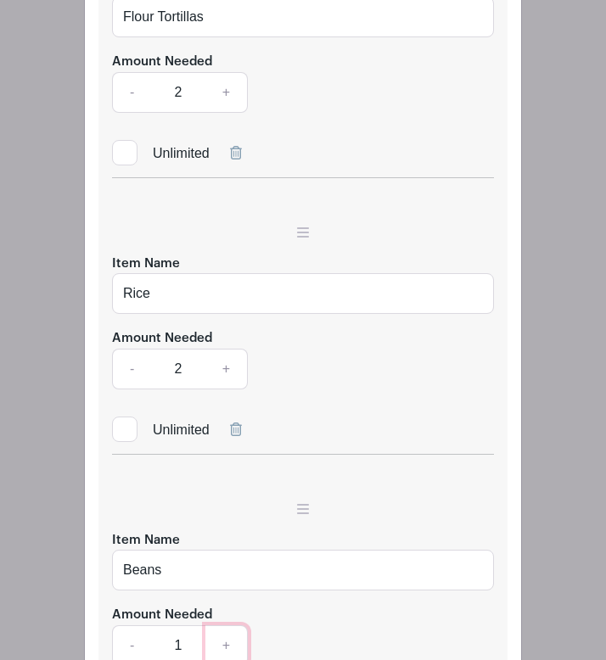
click at [232, 567] on link "+" at bounding box center [226, 645] width 42 height 41
type input "2"
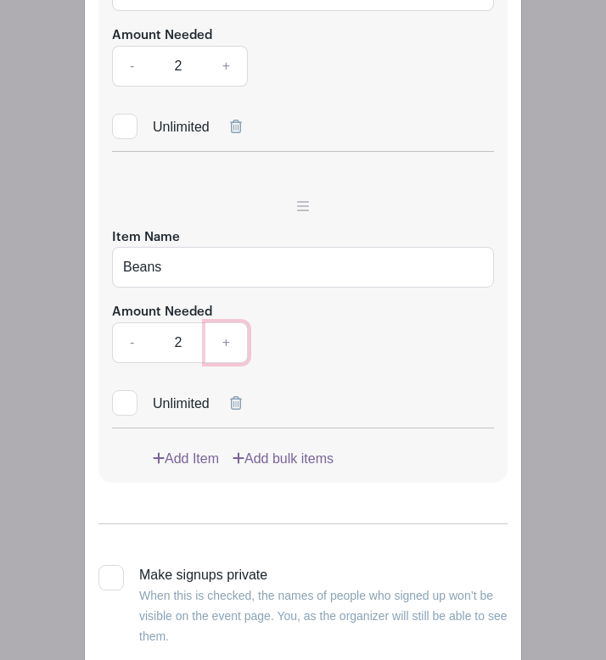
scroll to position [2772, 0]
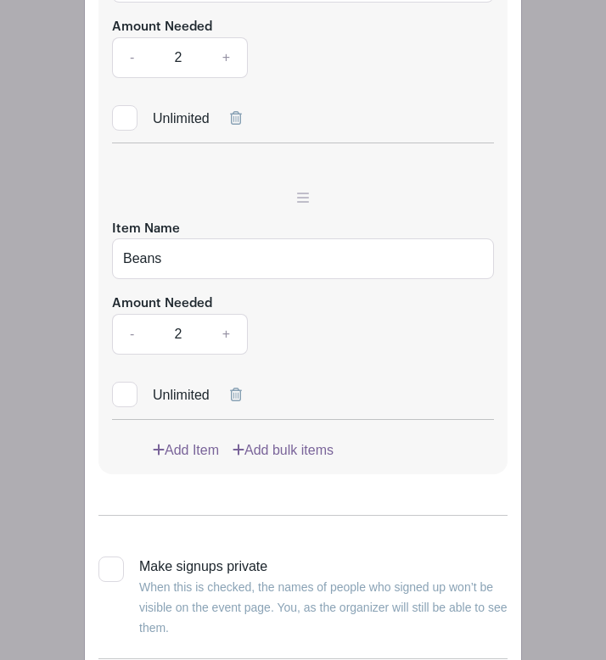
click at [199, 440] on link "Add Item" at bounding box center [186, 450] width 66 height 20
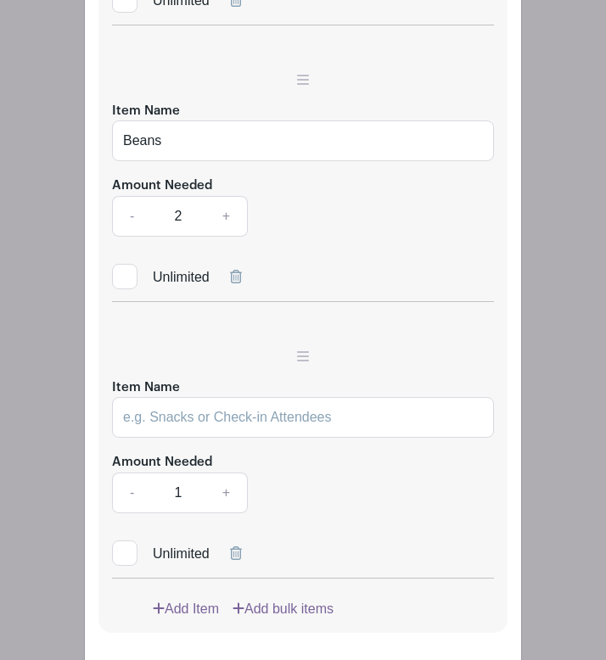
scroll to position [2927, 0]
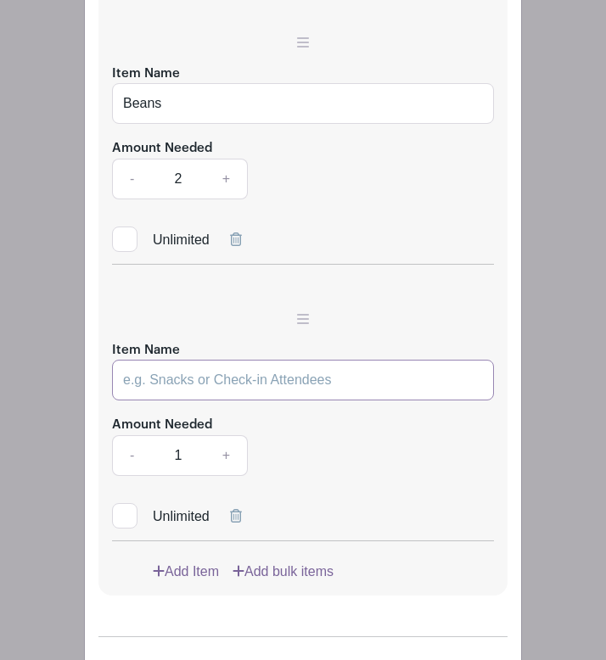
click at [204, 360] on input "Item Name" at bounding box center [303, 380] width 382 height 41
type input "Shredded Cheese"
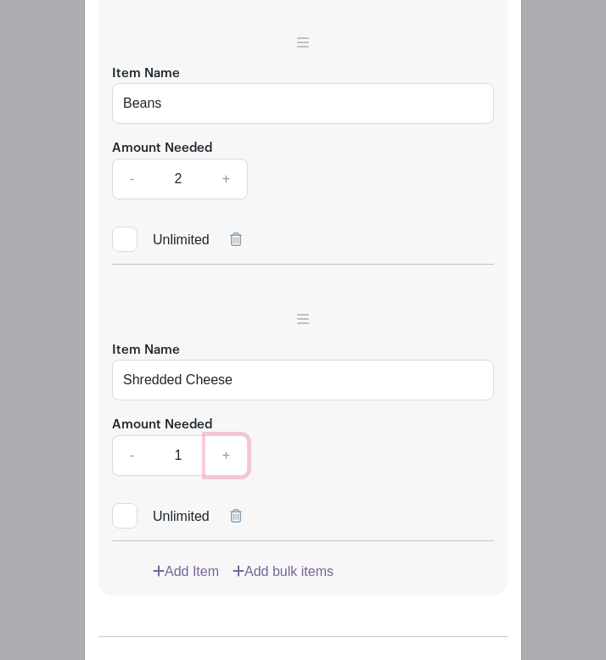
click at [221, 435] on link "+" at bounding box center [226, 455] width 42 height 41
type input "2"
click at [184, 562] on link "Add Item" at bounding box center [186, 572] width 66 height 20
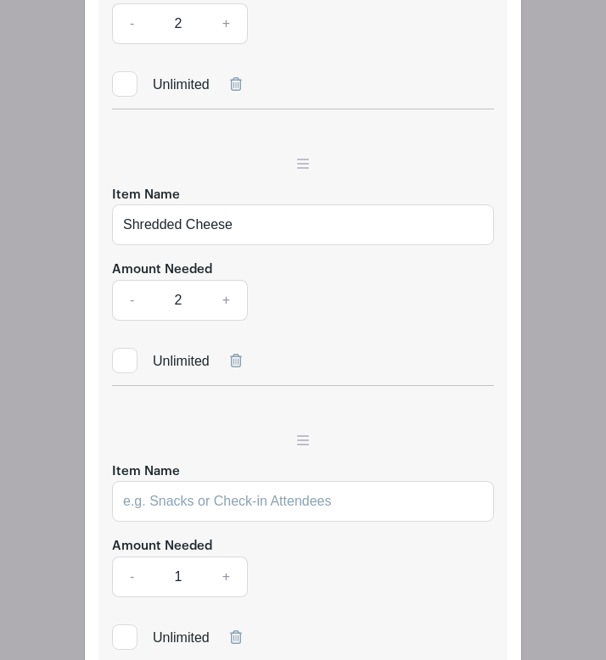
scroll to position [3096, 0]
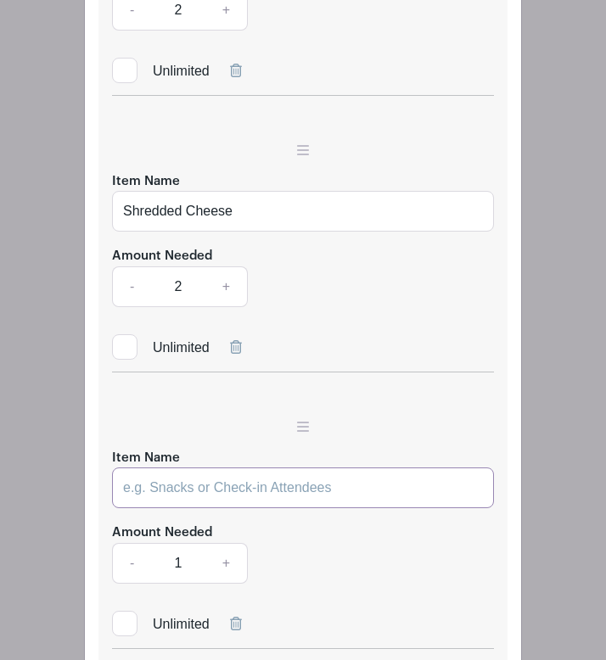
click at [197, 468] on input "Item Name" at bounding box center [303, 488] width 382 height 41
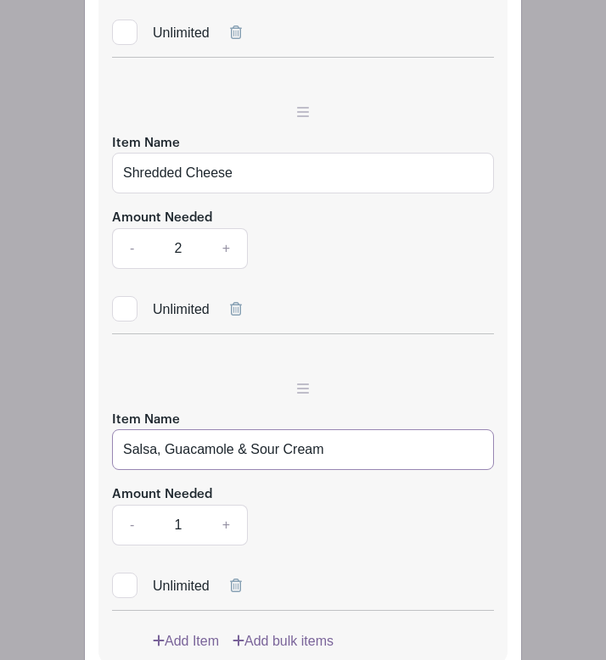
scroll to position [3137, 0]
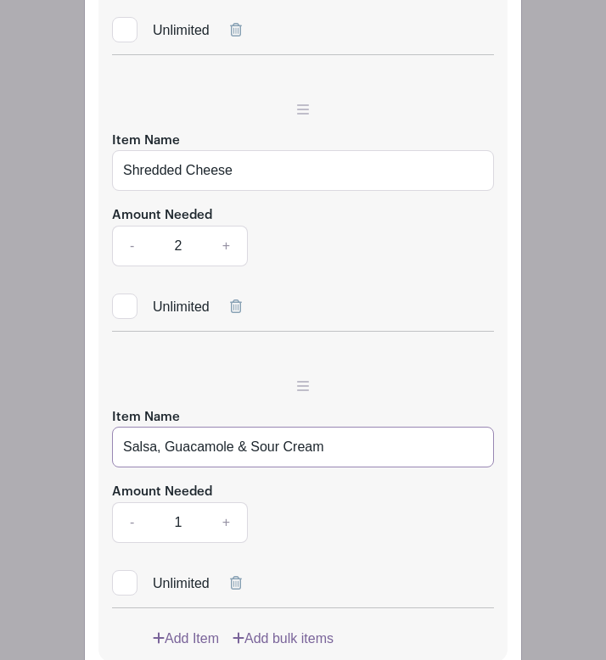
type input "Salsa, Guacamole & Sour Cream"
click at [223, 502] on link "+" at bounding box center [226, 522] width 42 height 41
type input "3"
click at [184, 567] on link "Add Item" at bounding box center [186, 639] width 66 height 20
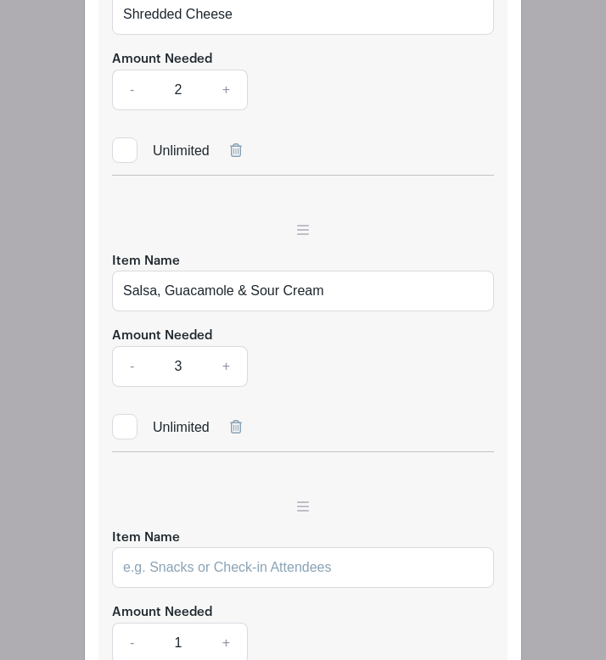
scroll to position [3303, 0]
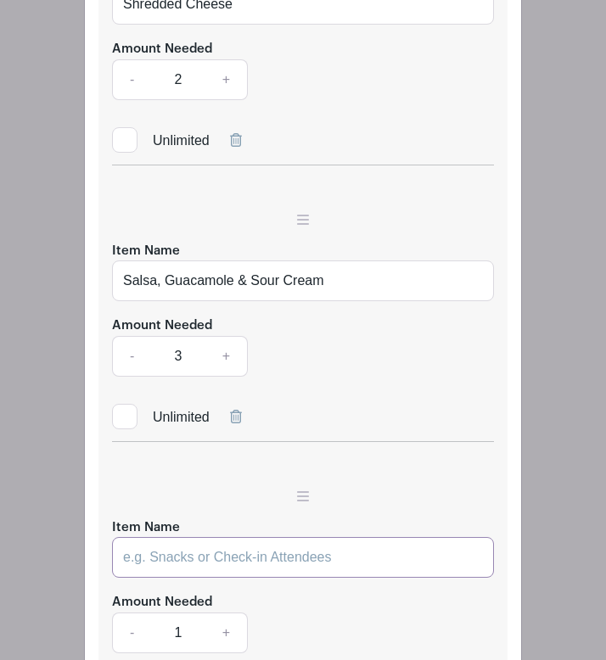
click at [199, 537] on input "Item Name" at bounding box center [303, 557] width 382 height 41
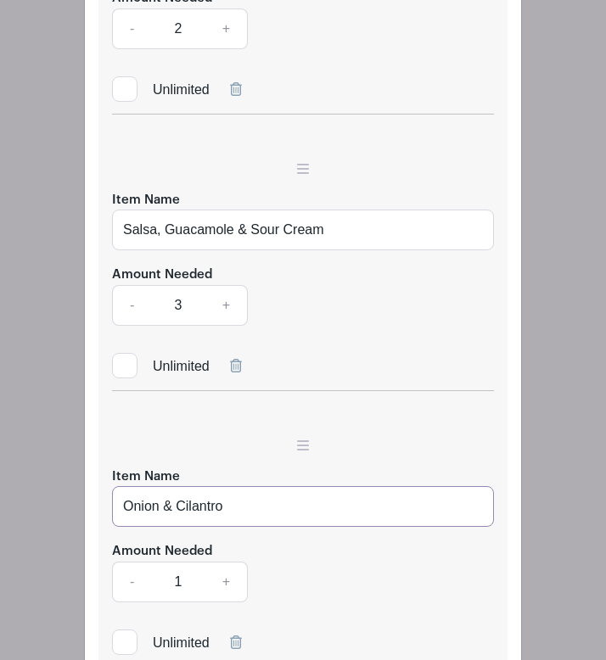
scroll to position [3373, 0]
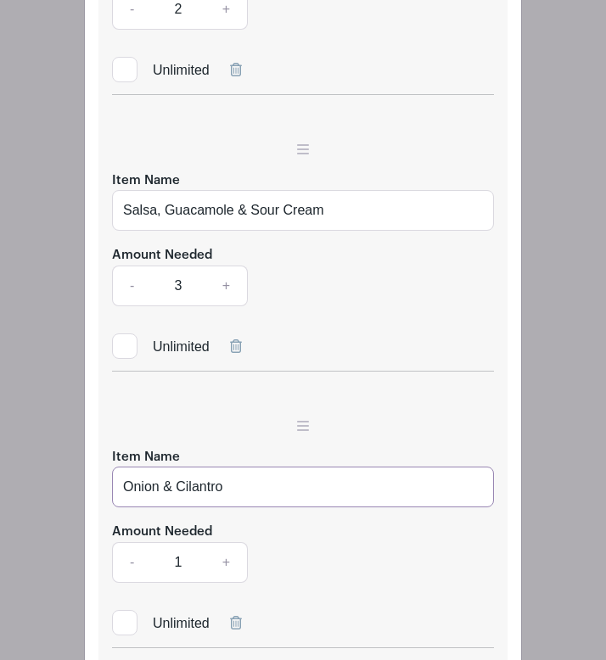
type input "Onion & Cilantro"
click at [223, 542] on link "+" at bounding box center [226, 562] width 42 height 41
type input "2"
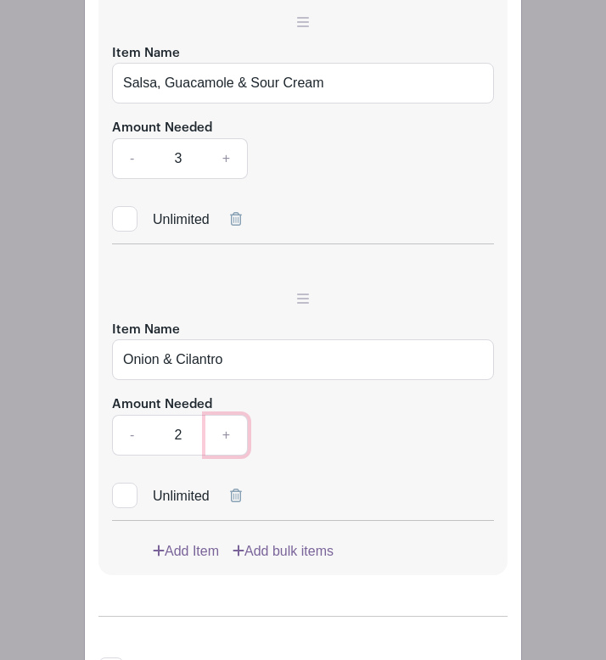
scroll to position [3523, 0]
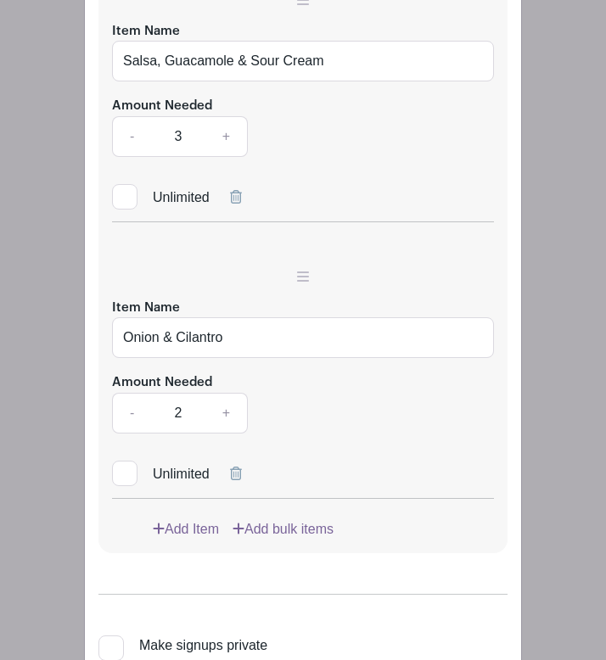
click at [188, 519] on link "Add Item" at bounding box center [186, 529] width 66 height 20
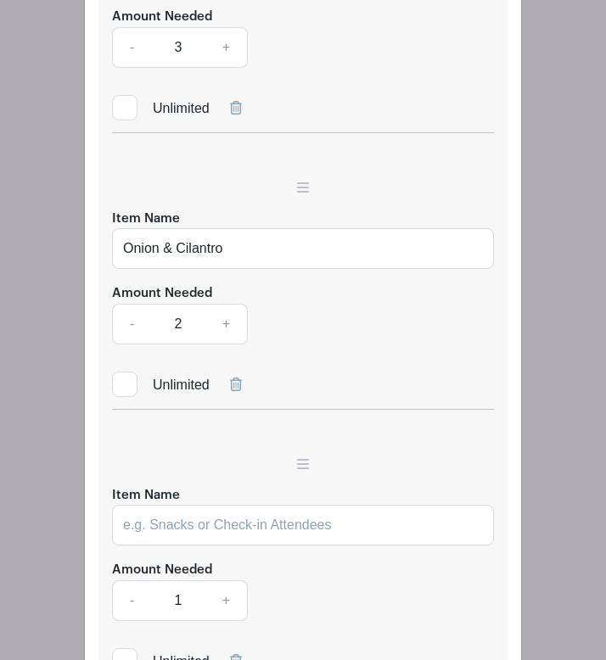
scroll to position [3642, 0]
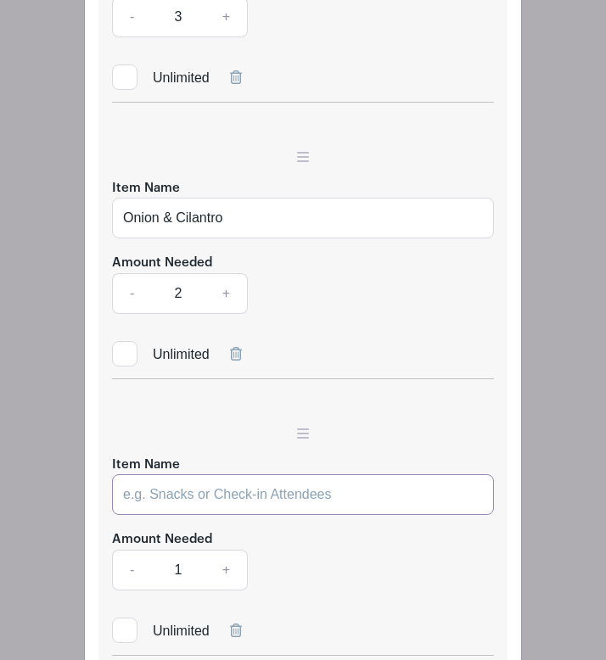
click at [206, 474] on input "Item Name" at bounding box center [303, 494] width 382 height 41
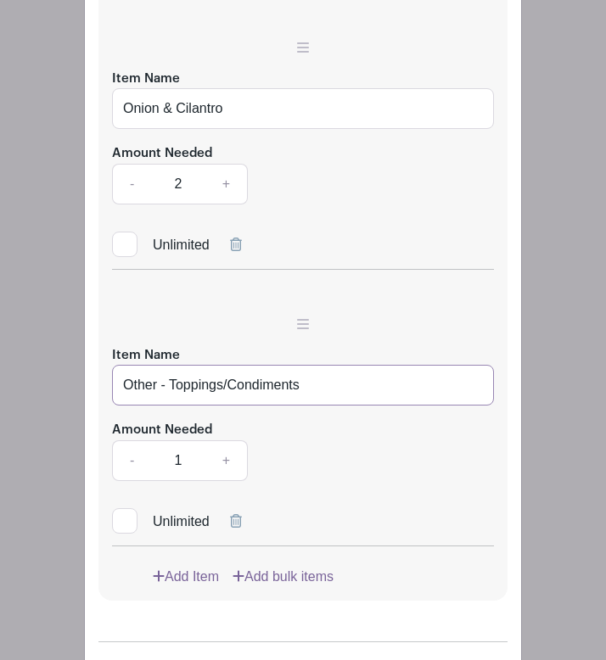
scroll to position [3753, 0]
type input "Other - Toppings/Condiments"
click at [232, 440] on link "+" at bounding box center [226, 460] width 42 height 41
type input "2"
click at [182, 566] on link "Add Item" at bounding box center [186, 576] width 66 height 20
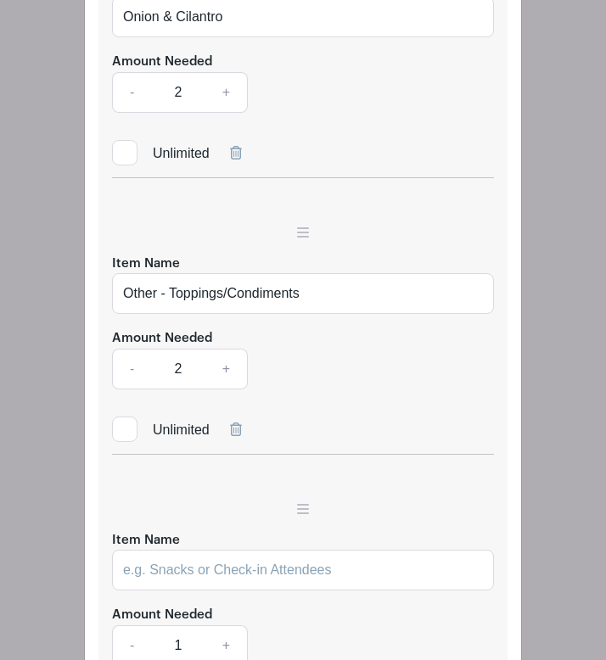
scroll to position [3848, 0]
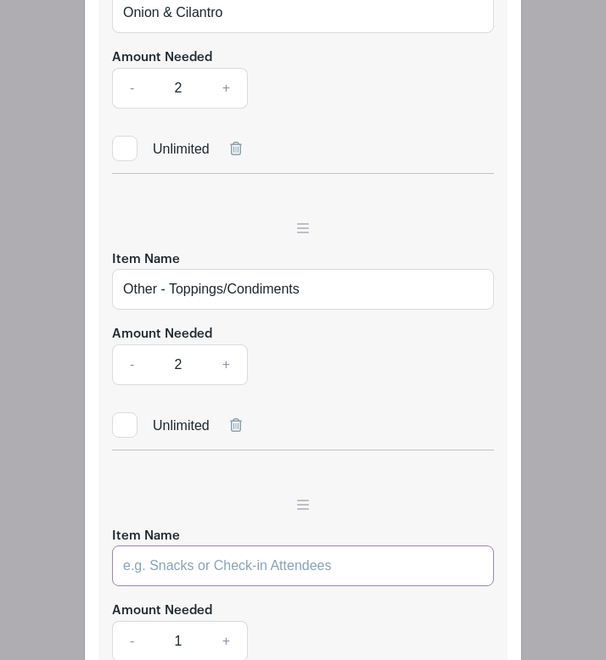
click at [190, 546] on input "Item Name" at bounding box center [303, 566] width 382 height 41
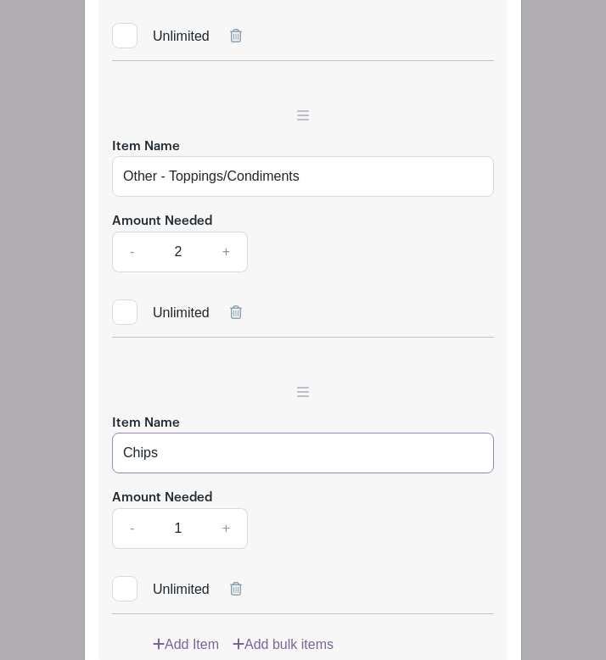
scroll to position [3962, 0]
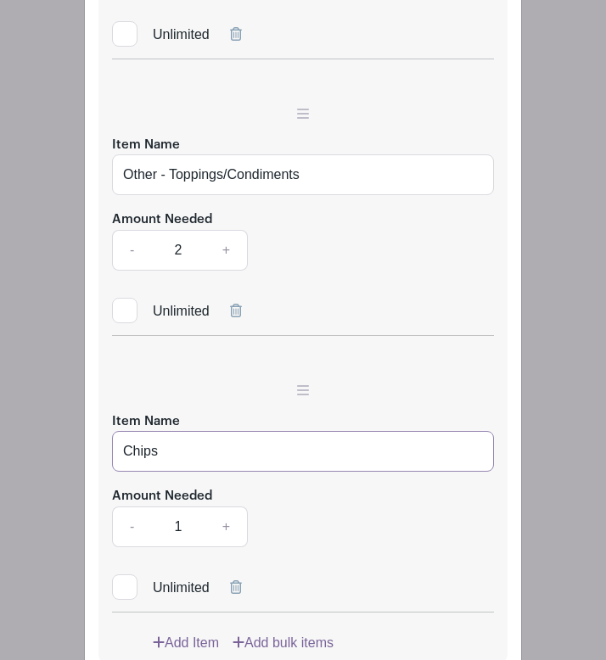
type input "Chips"
click at [227, 507] on link "+" at bounding box center [226, 527] width 42 height 41
type input "2"
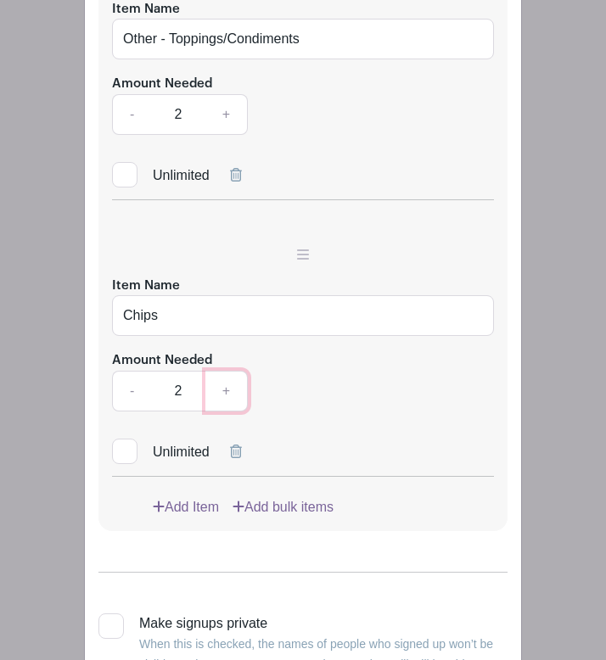
scroll to position [4100, 0]
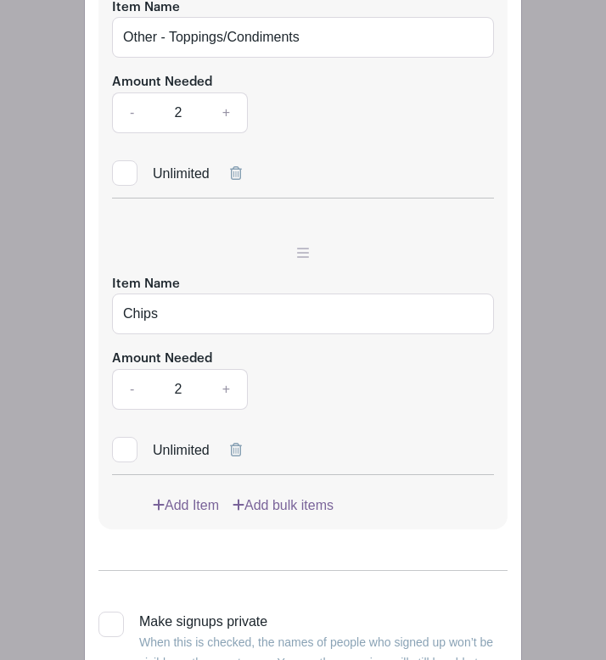
click at [164, 496] on link "Add Item" at bounding box center [186, 506] width 66 height 20
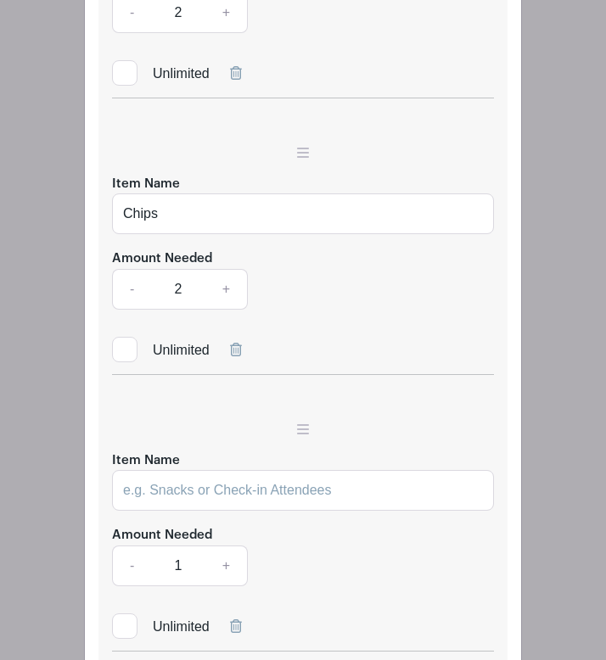
scroll to position [4202, 0]
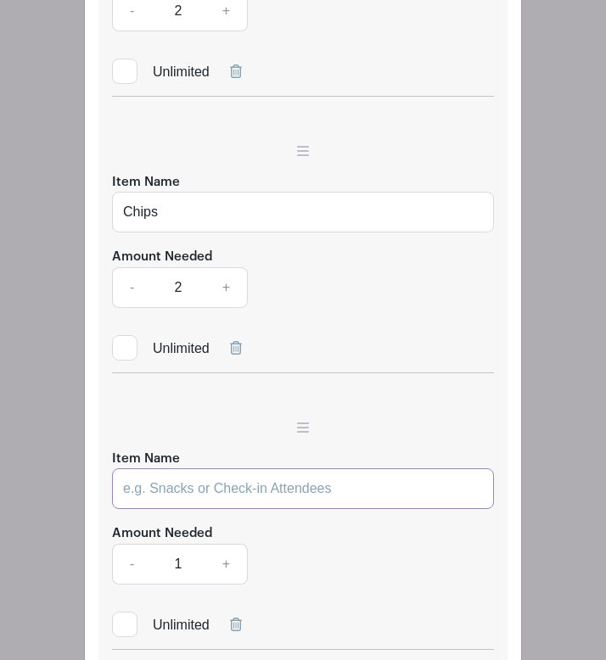
click at [175, 468] on input "Item Name" at bounding box center [303, 488] width 382 height 41
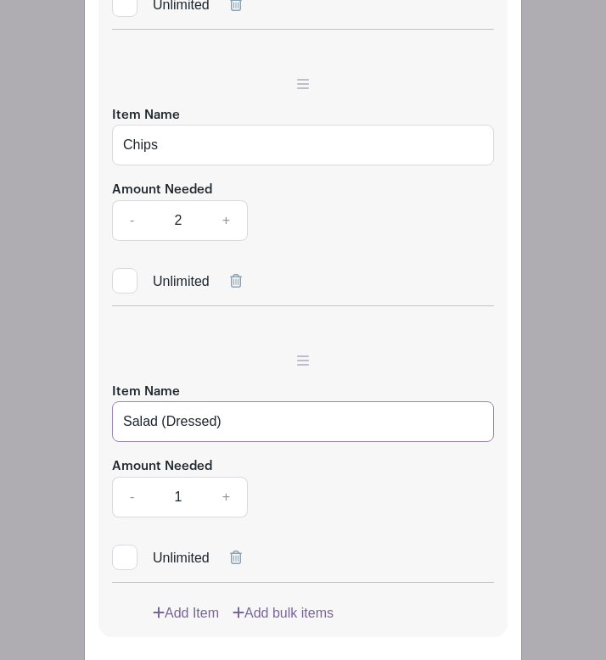
scroll to position [4271, 0]
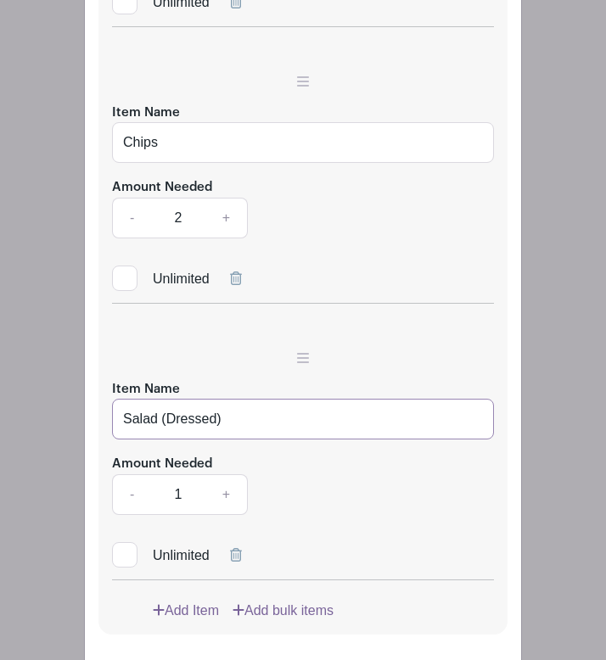
type input "Salad (Dressed)"
click at [228, 474] on link "+" at bounding box center [226, 494] width 42 height 41
type input "2"
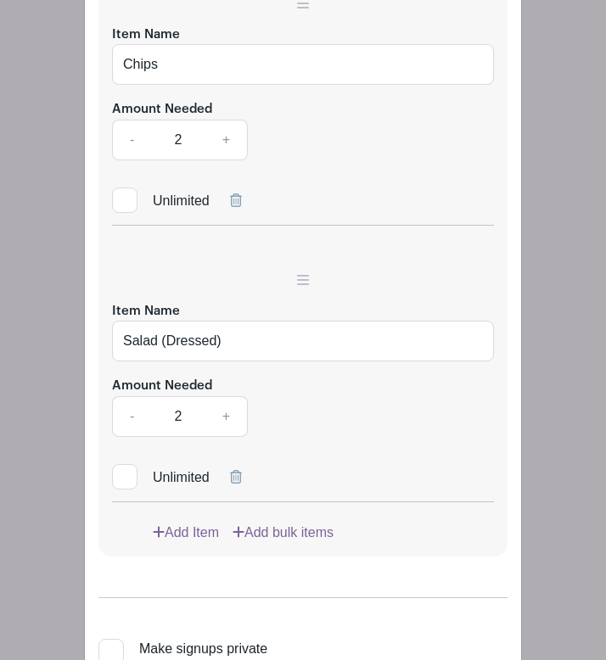
click at [167, 523] on link "Add Item" at bounding box center [186, 533] width 66 height 20
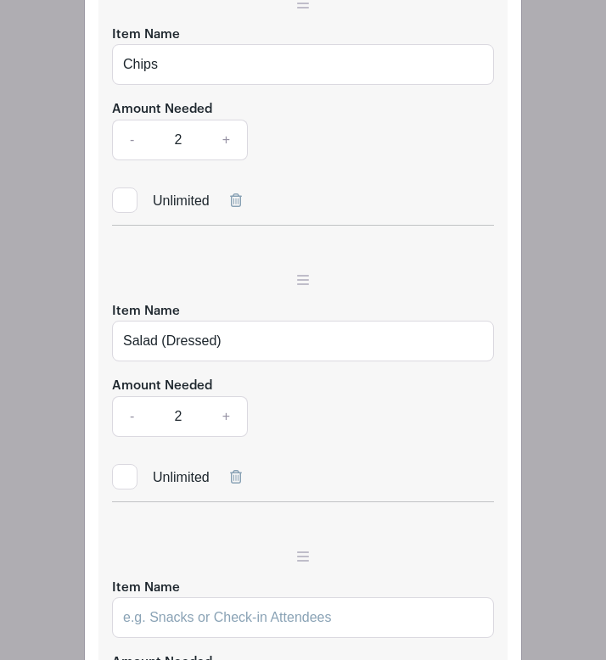
scroll to position [4463, 0]
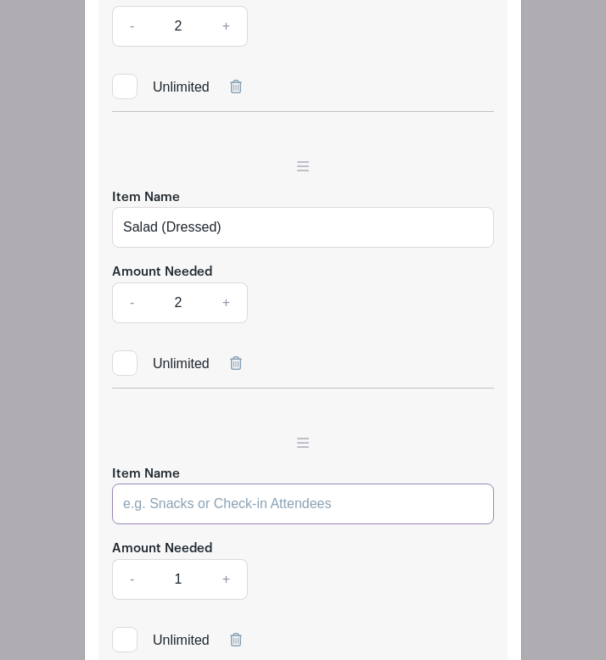
click at [177, 484] on input "Item Name" at bounding box center [303, 504] width 382 height 41
type input "Other - Prepared Food"
click at [224, 559] on link "+" at bounding box center [226, 579] width 42 height 41
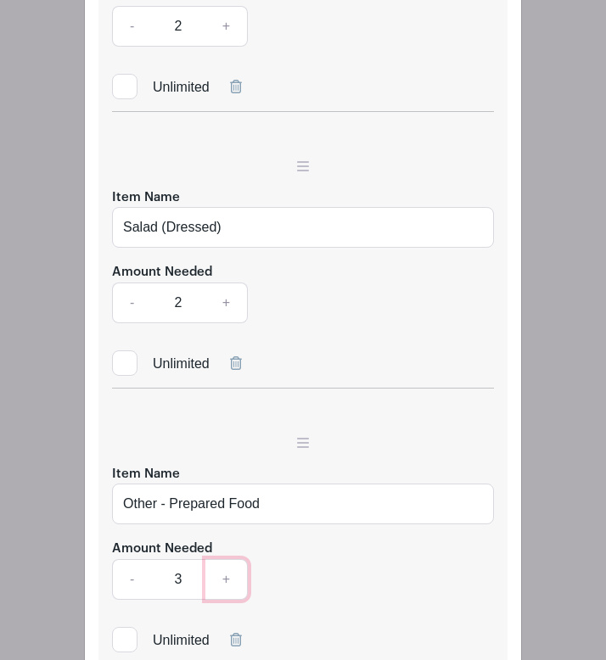
type input "4"
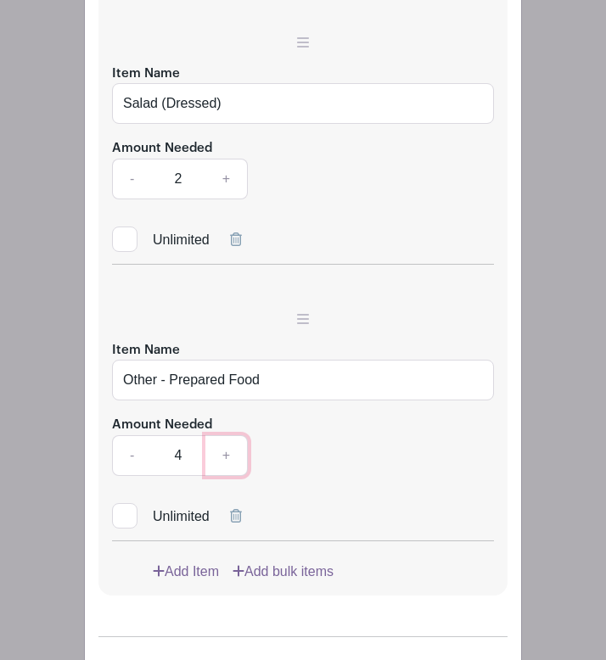
scroll to position [4594, 0]
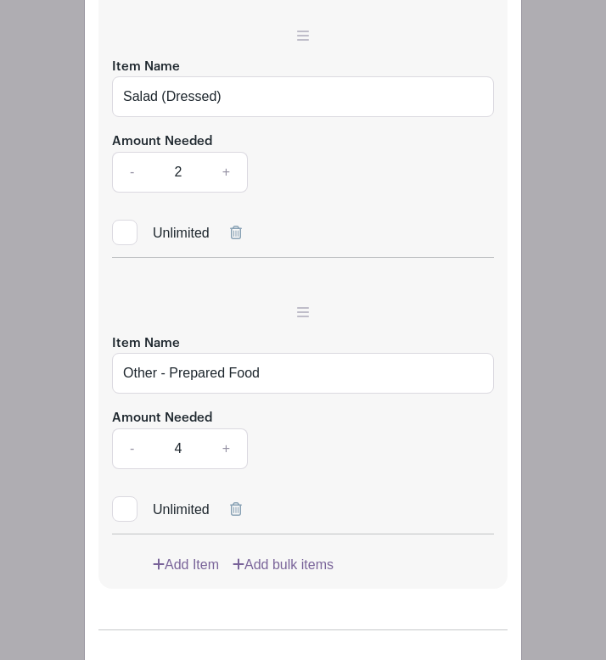
click at [196, 555] on link "Add Item" at bounding box center [186, 565] width 66 height 20
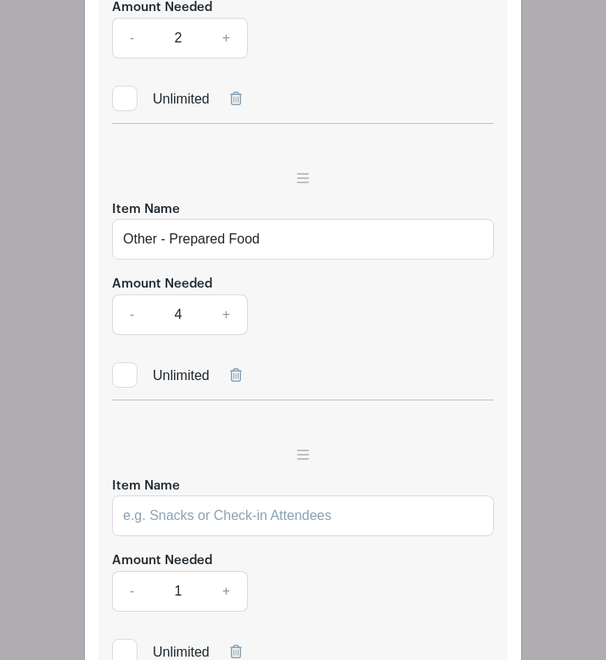
scroll to position [4729, 0]
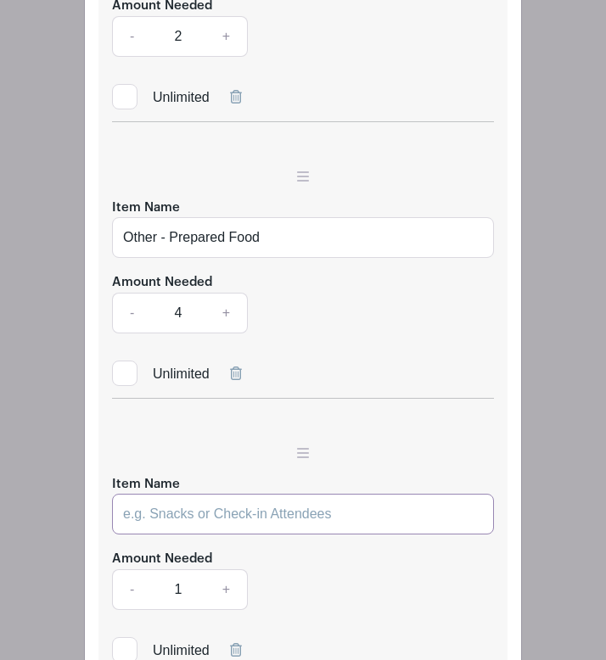
click at [205, 494] on input "Item Name" at bounding box center [303, 514] width 382 height 41
type input "Drinks"
click at [223, 567] on link "+" at bounding box center [226, 589] width 42 height 41
type input "2"
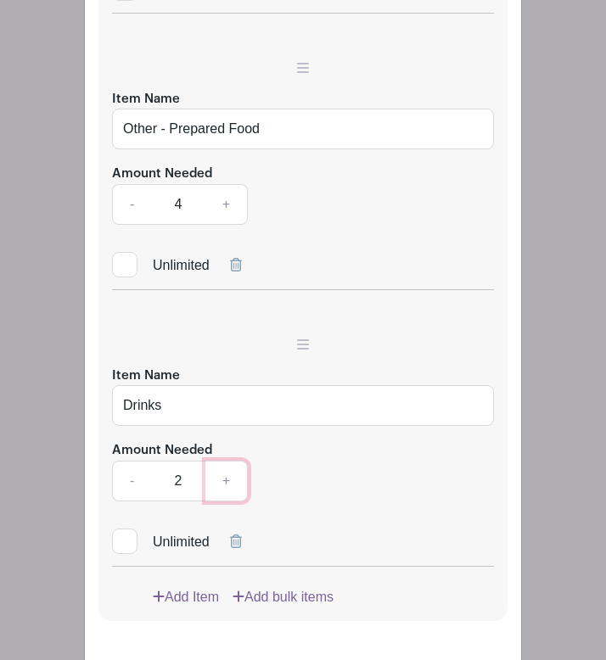
scroll to position [4837, 0]
click at [176, 567] on link "Add Item" at bounding box center [186, 598] width 66 height 20
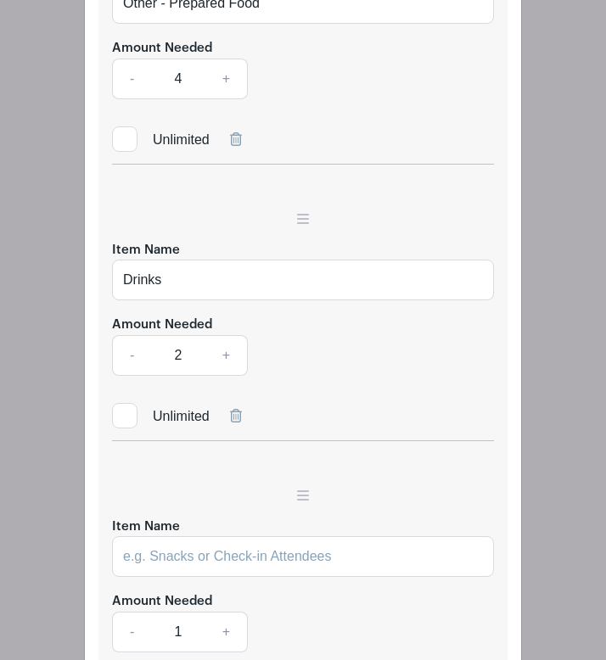
scroll to position [4965, 0]
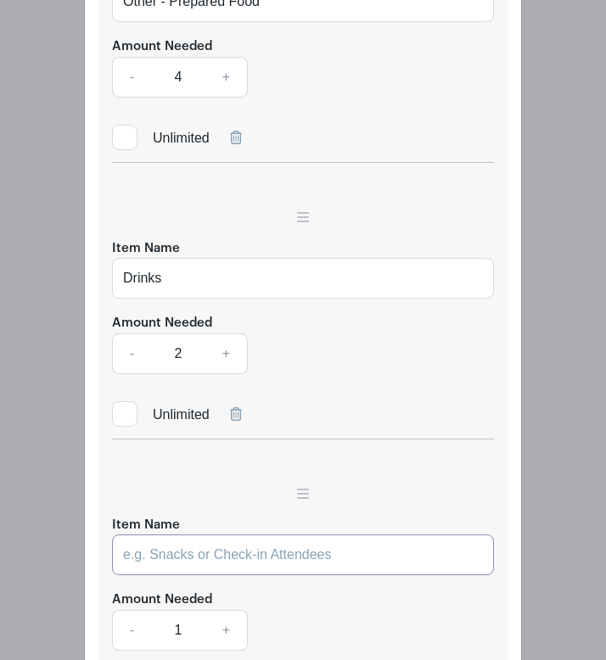
click at [182, 535] on input "Item Name" at bounding box center [303, 555] width 382 height 41
type input "Dessert"
click at [227, 567] on link "+" at bounding box center [226, 630] width 42 height 41
type input "2"
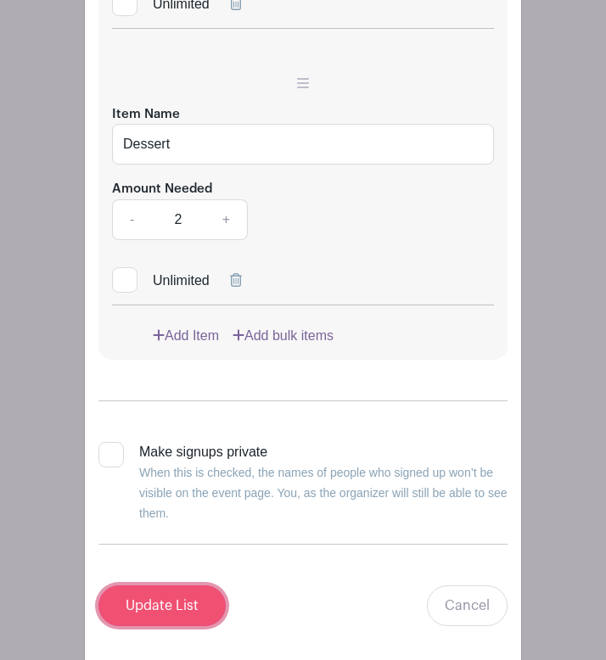
click at [188, 567] on input "Update List" at bounding box center [161, 606] width 127 height 41
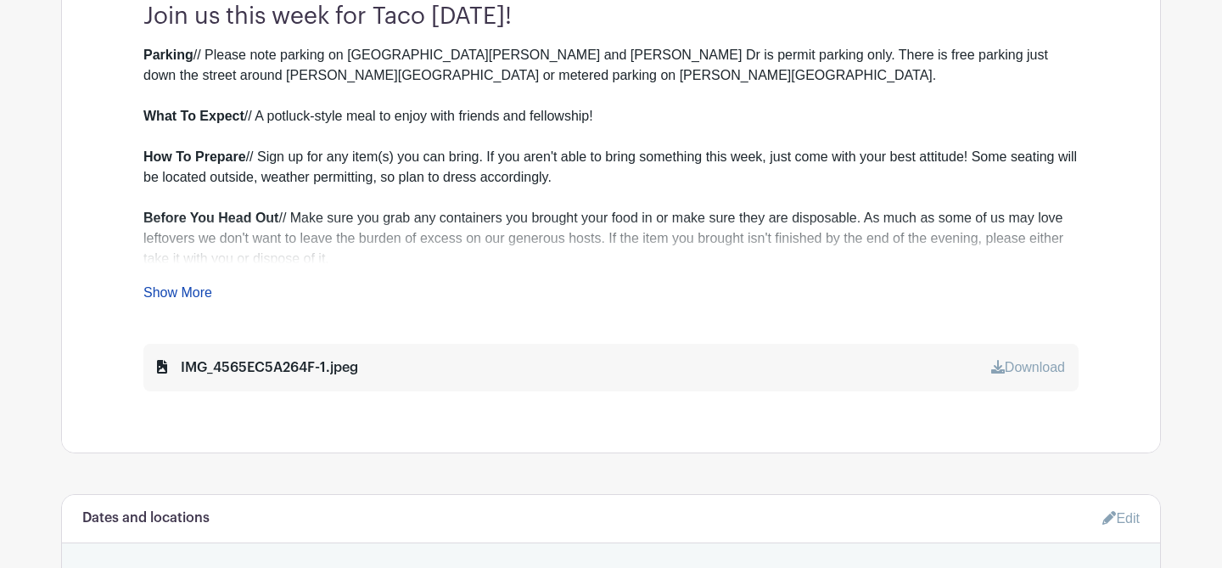
scroll to position [659, 0]
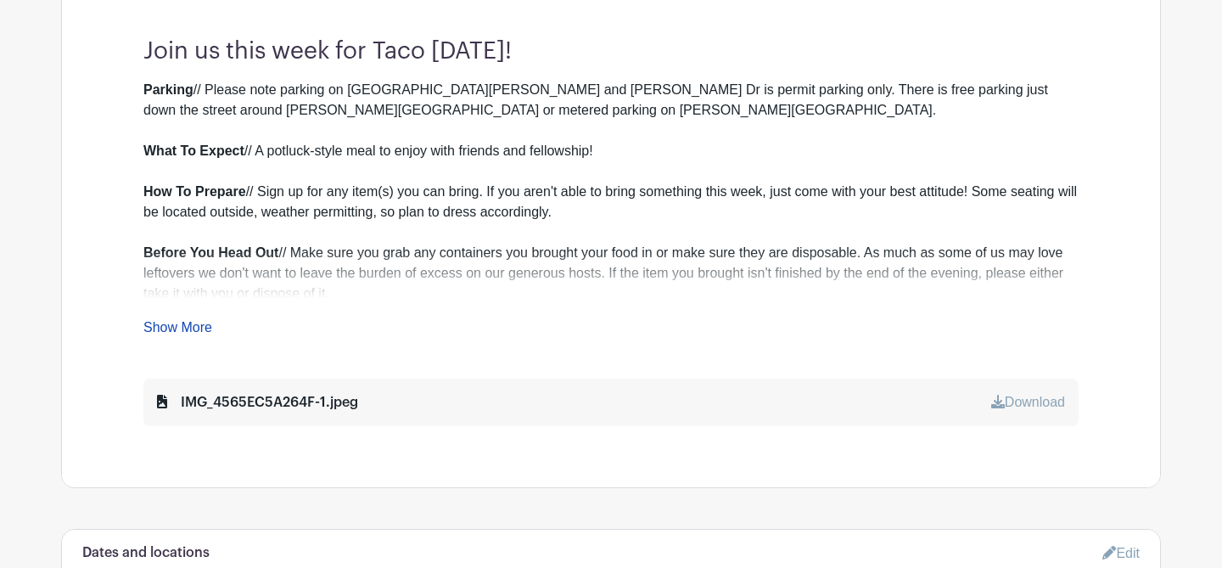
click at [181, 331] on link "Show More" at bounding box center [177, 330] width 69 height 21
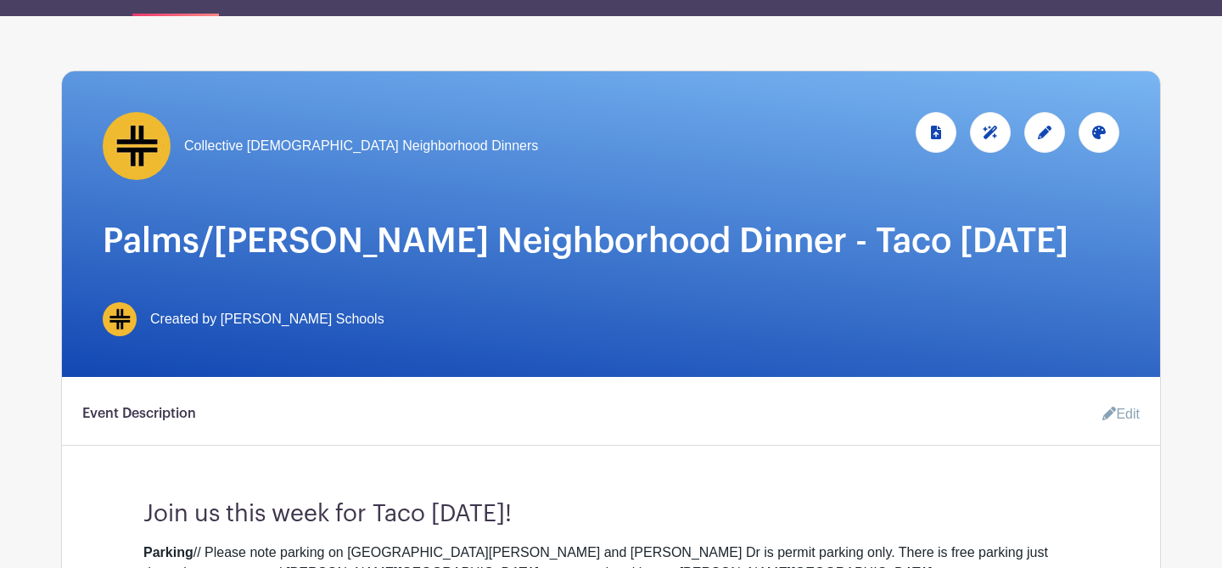
scroll to position [198, 0]
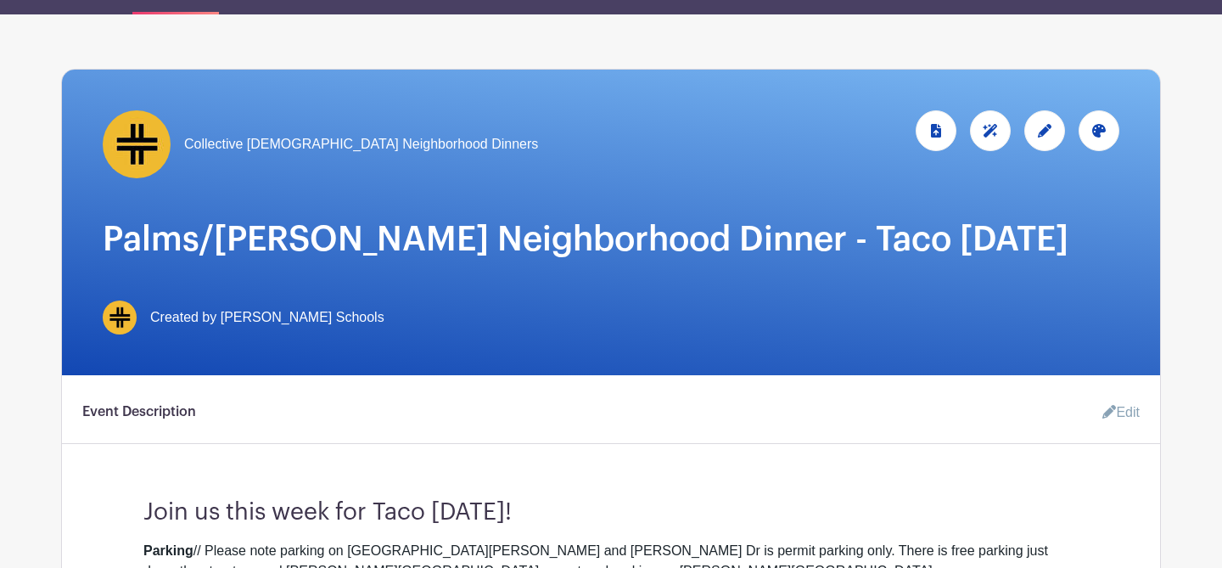
click at [289, 319] on span "Created by [PERSON_NAME] Schools" at bounding box center [267, 317] width 234 height 20
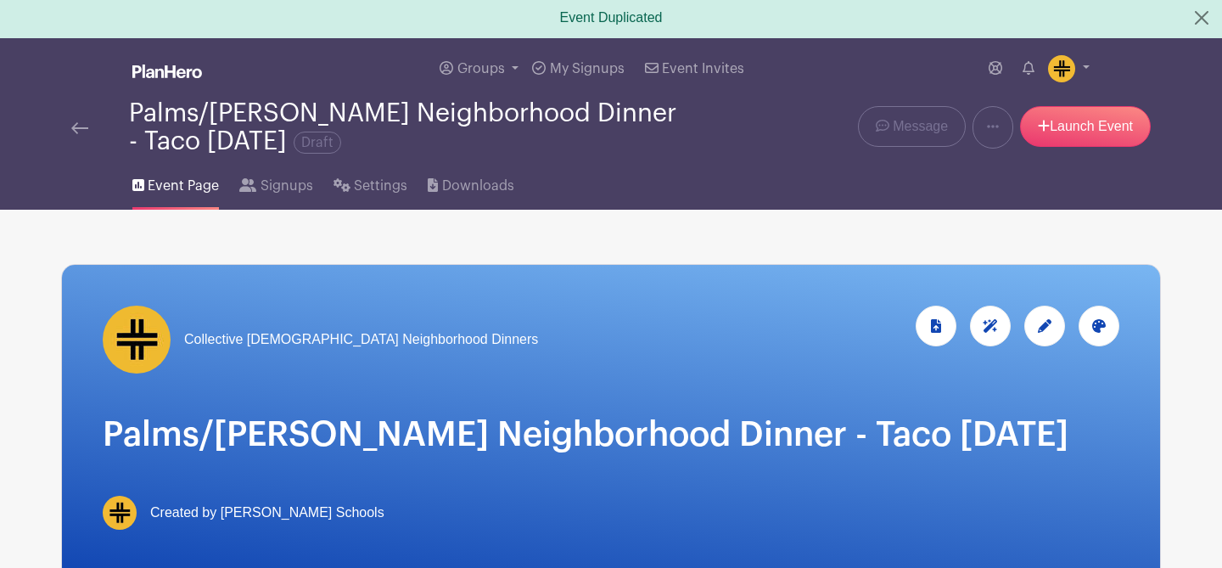
scroll to position [0, 0]
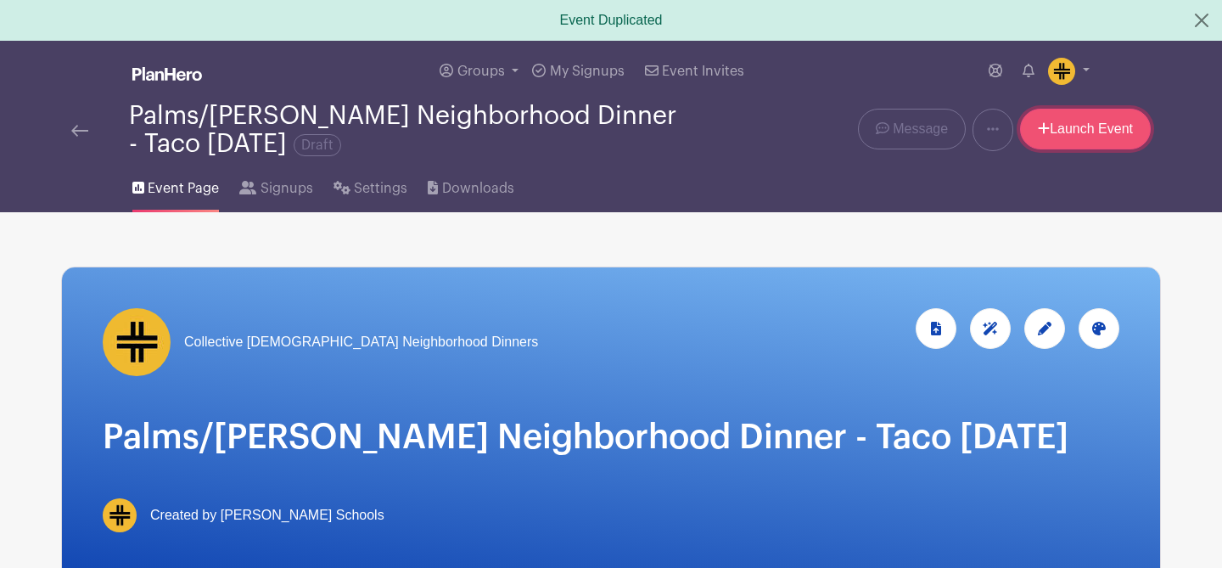
click at [1078, 128] on link "Launch Event" at bounding box center [1085, 129] width 131 height 41
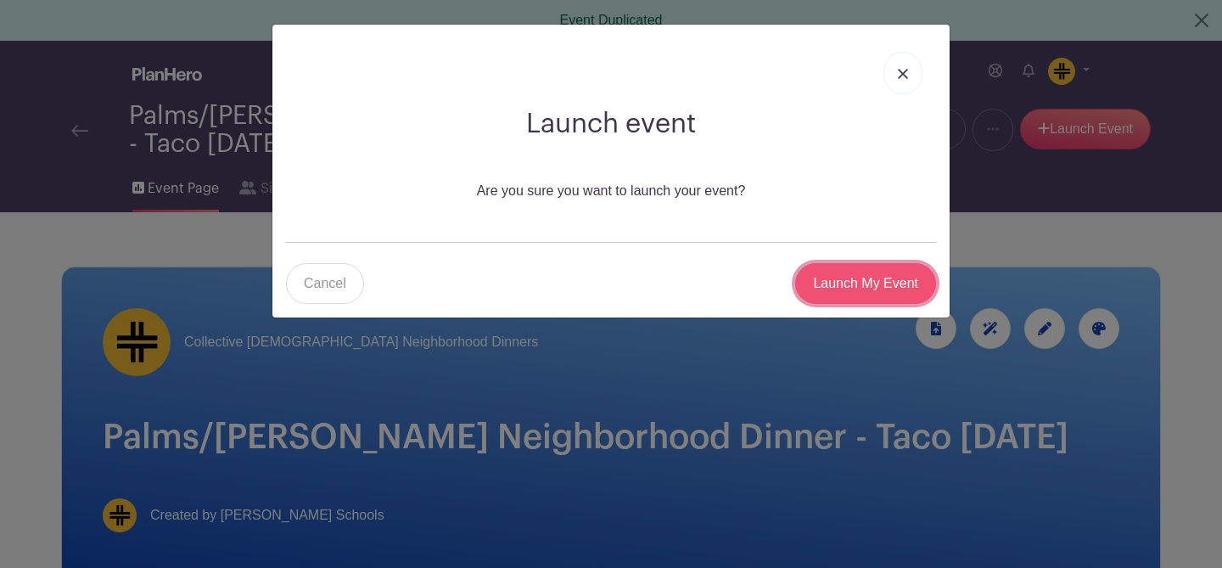
click at [861, 296] on input "Launch My Event" at bounding box center [865, 283] width 141 height 41
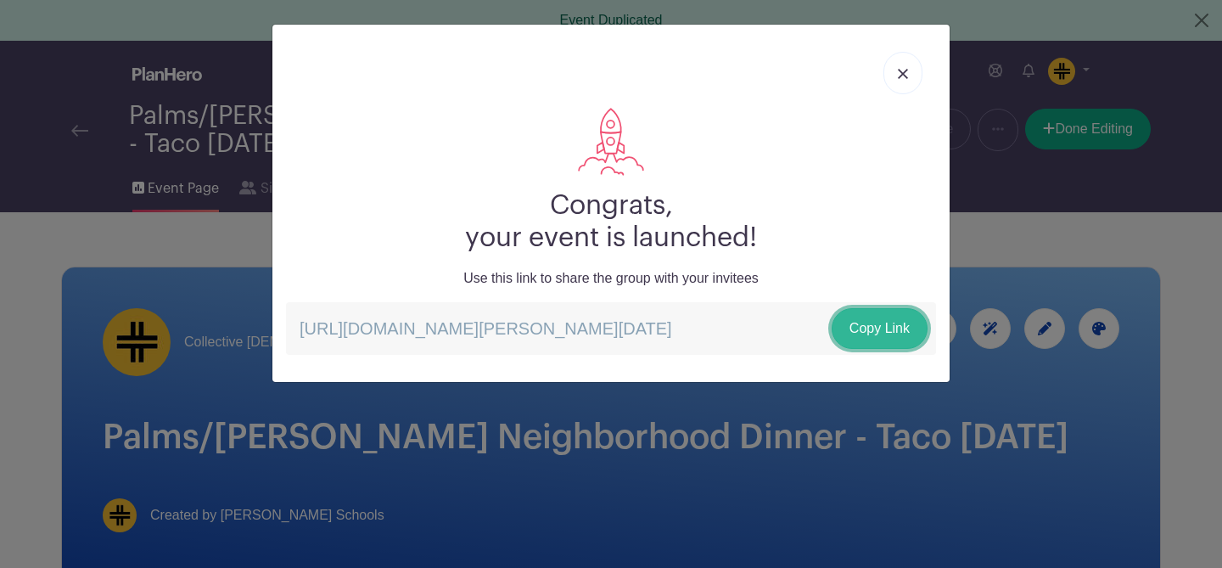
click at [861, 340] on link "Copy Link" at bounding box center [880, 328] width 96 height 41
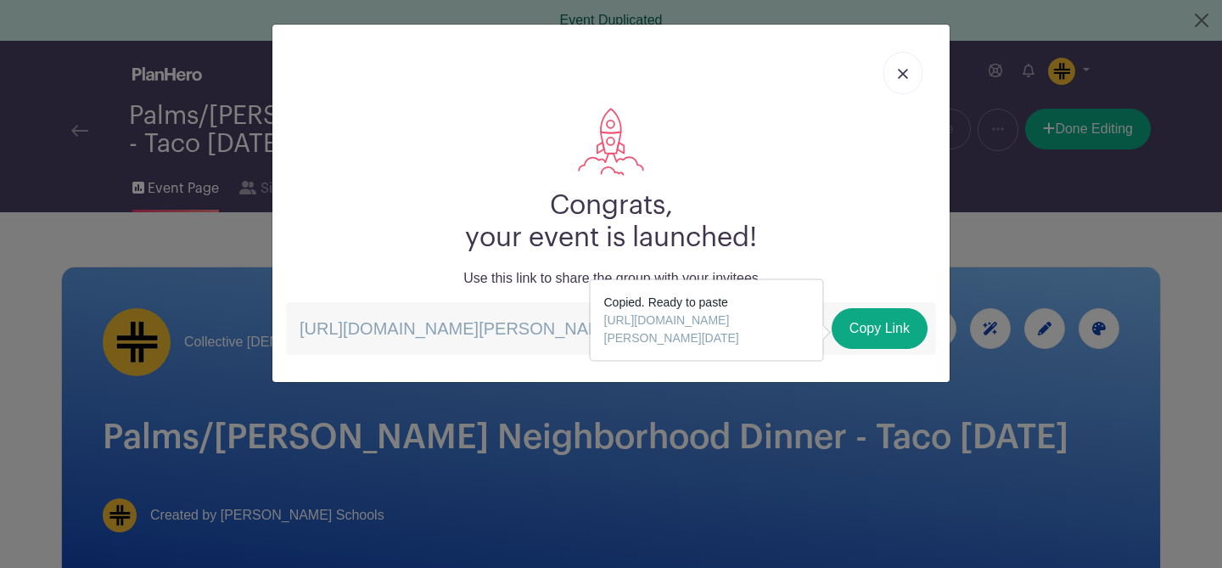
click at [903, 74] on img at bounding box center [903, 74] width 10 height 10
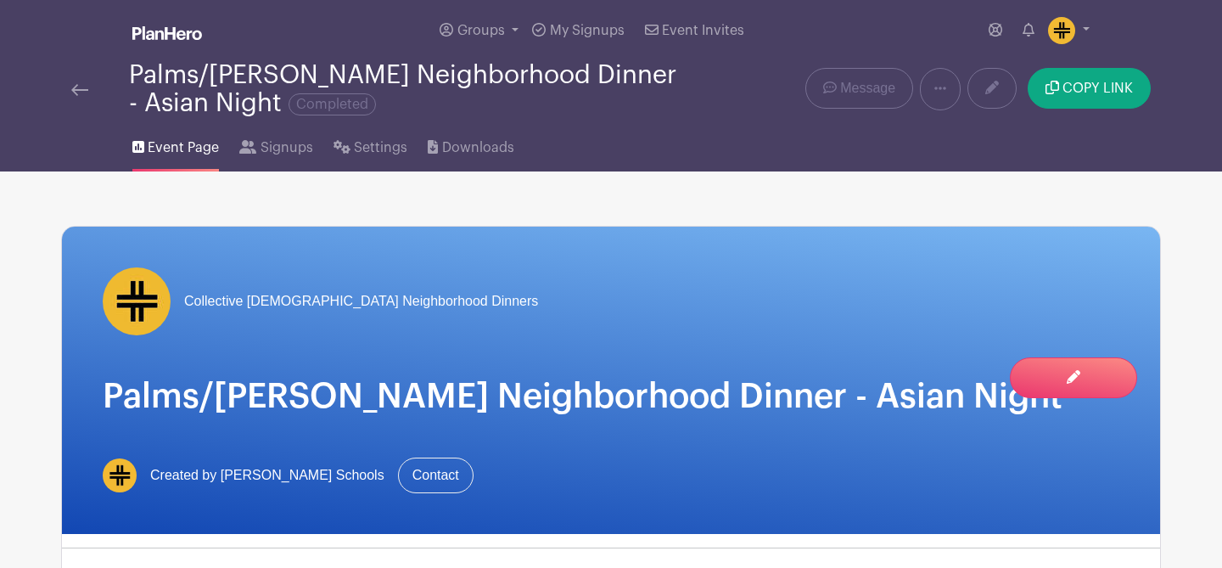
click at [89, 90] on div at bounding box center [100, 89] width 58 height 20
click at [75, 92] on img at bounding box center [79, 90] width 17 height 12
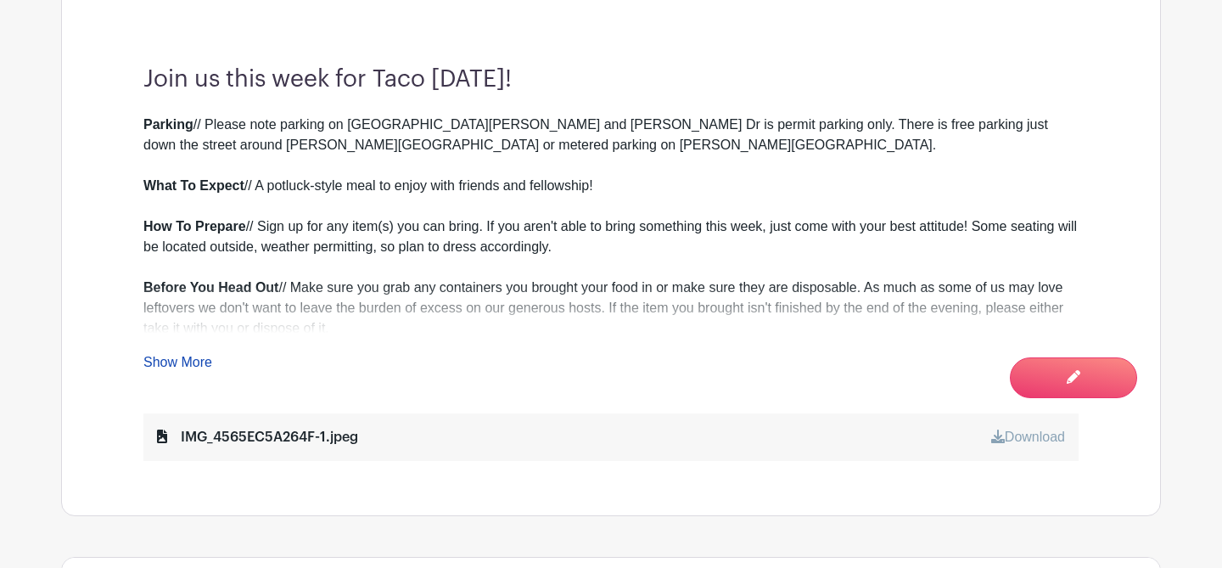
scroll to position [330, 0]
